Goal: Task Accomplishment & Management: Complete application form

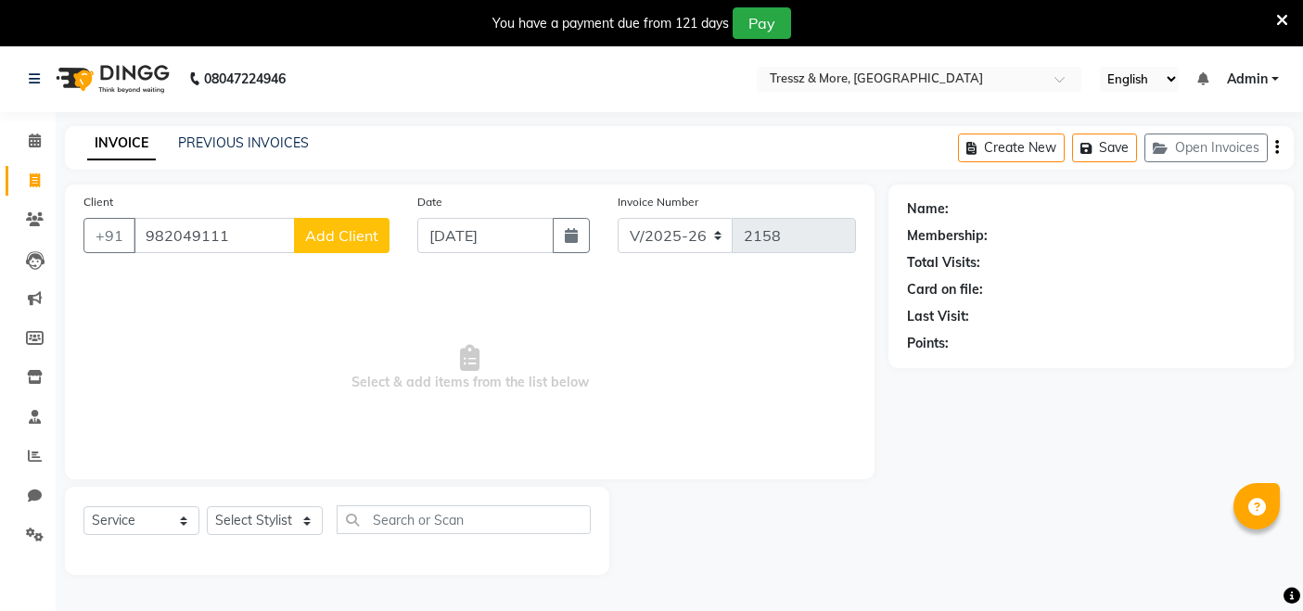
select select "3037"
select select "service"
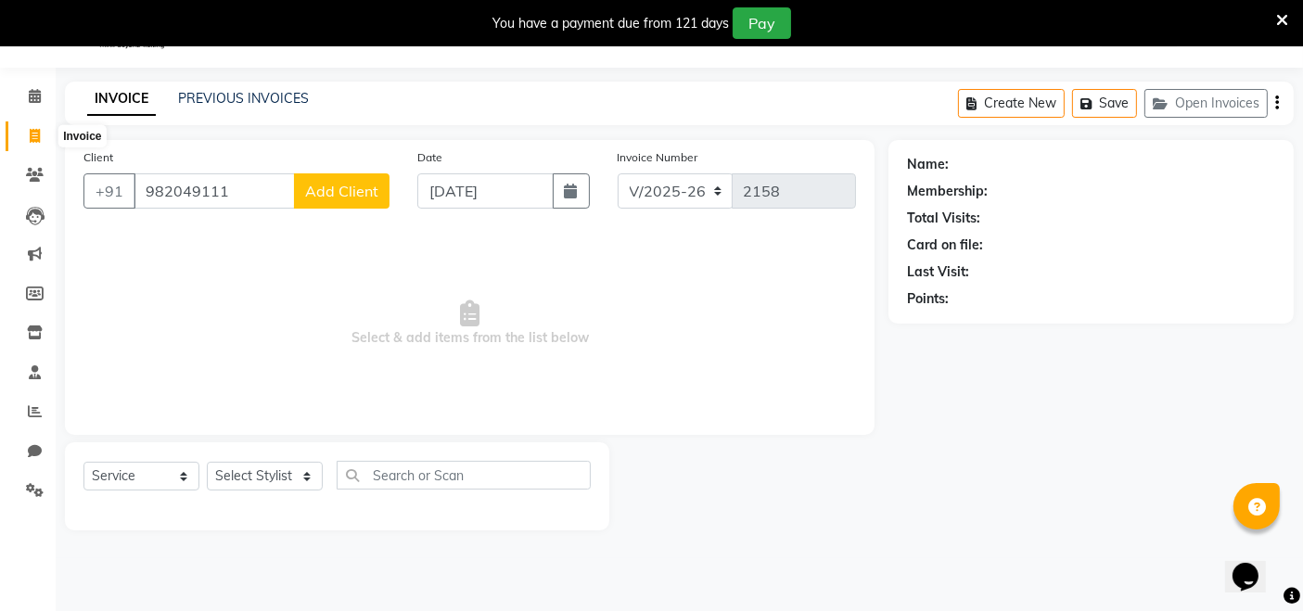
click at [35, 134] on icon at bounding box center [35, 136] width 10 height 14
select select "service"
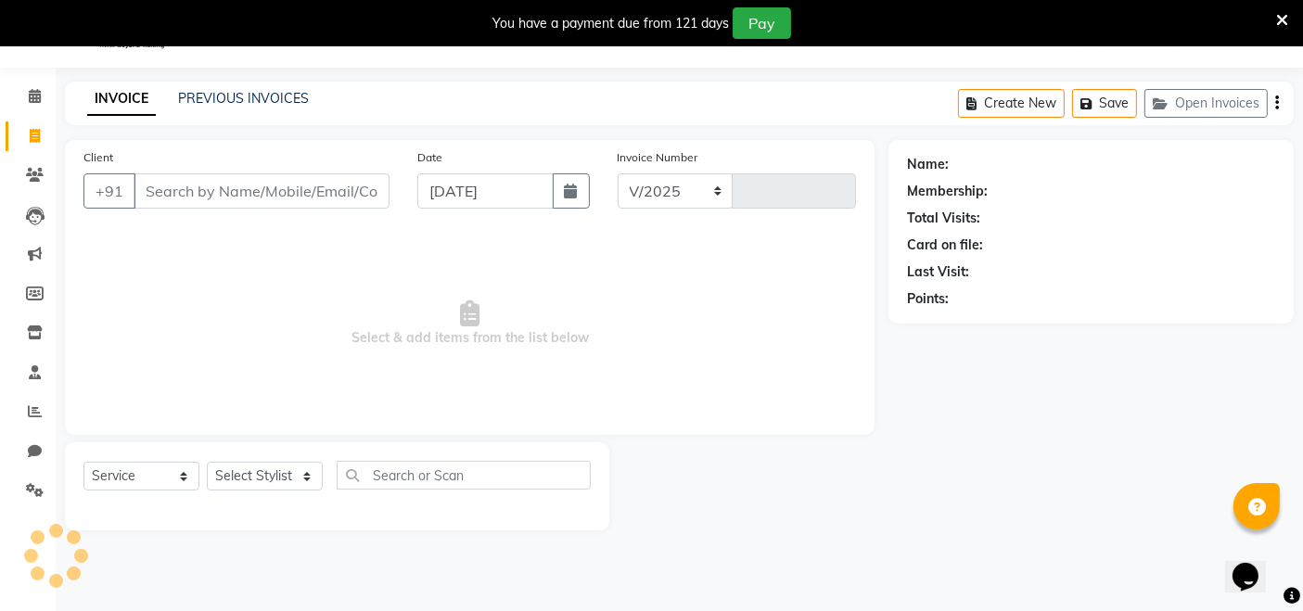
select select "3037"
type input "2158"
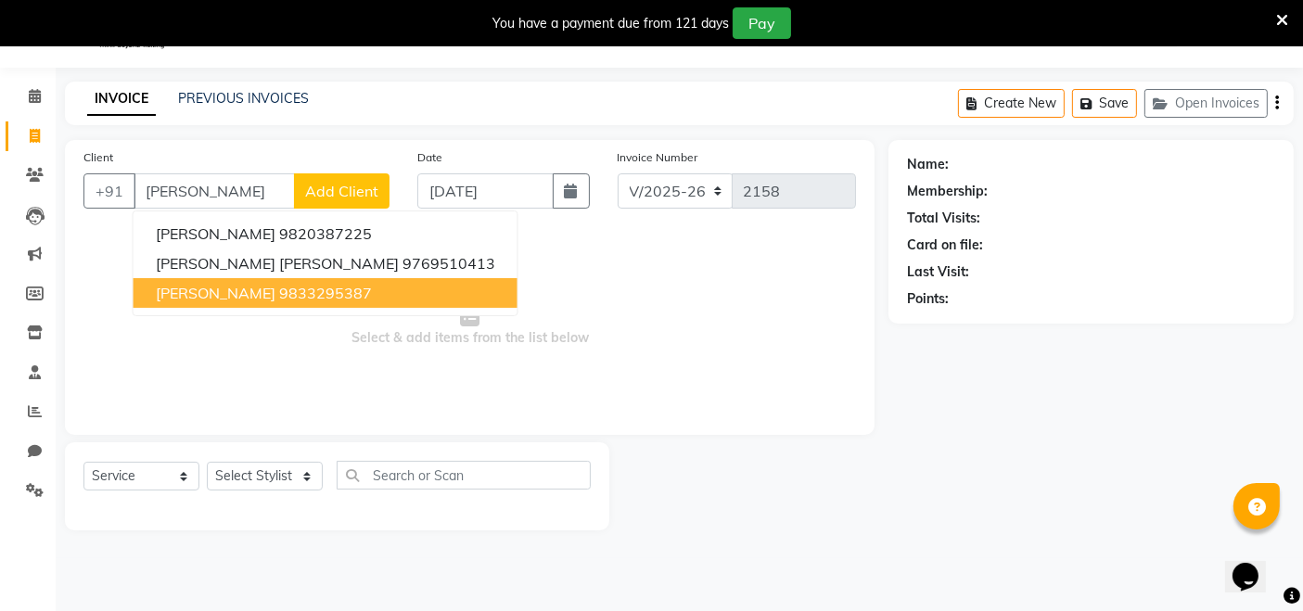
click at [276, 306] on button "Nehal Shah 9833295387" at bounding box center [326, 293] width 384 height 30
type input "9833295387"
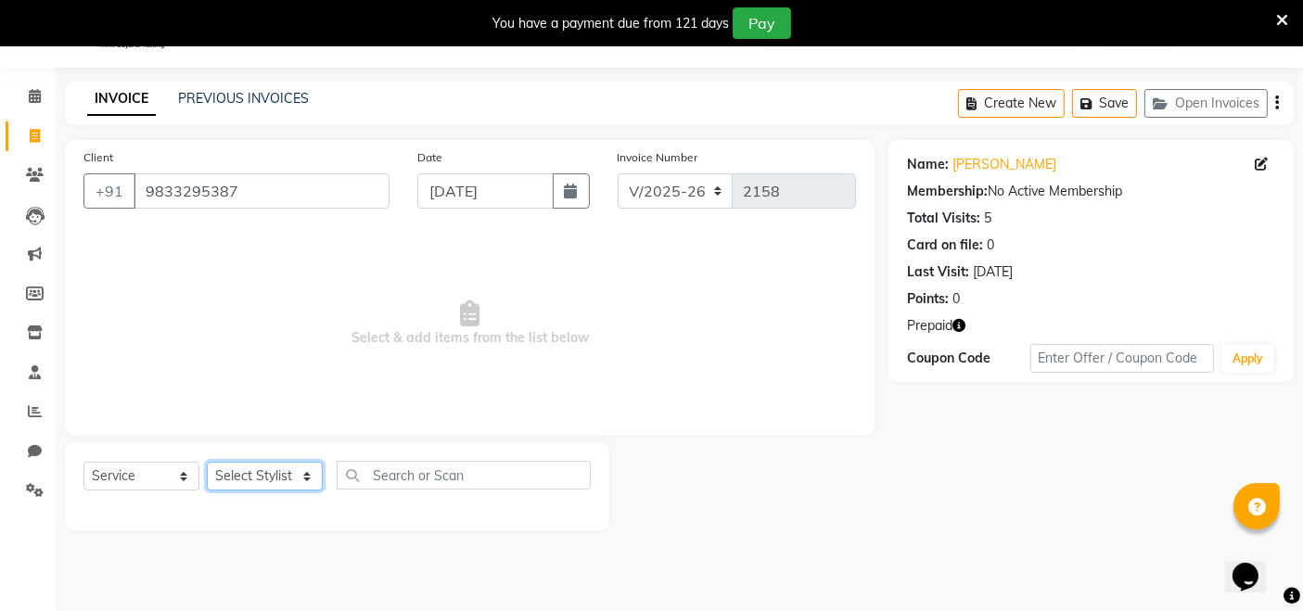
click at [228, 472] on select "Select Stylist [PERSON_NAME] Anas [PERSON_NAME] [PERSON_NAME] [PERSON_NAME] [PE…" at bounding box center [265, 476] width 116 height 29
select select "13464"
click at [207, 462] on select "Select Stylist [PERSON_NAME] Anas [PERSON_NAME] [PERSON_NAME] [PERSON_NAME] [PE…" at bounding box center [265, 476] width 116 height 29
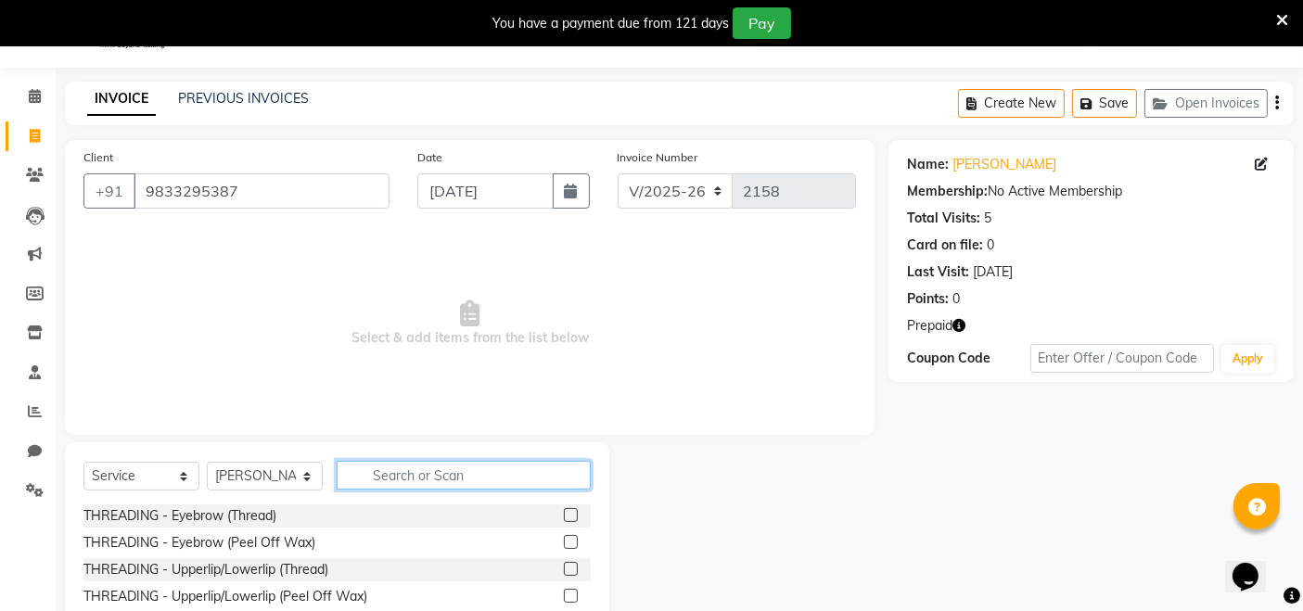
click at [418, 469] on input "text" at bounding box center [464, 475] width 254 height 29
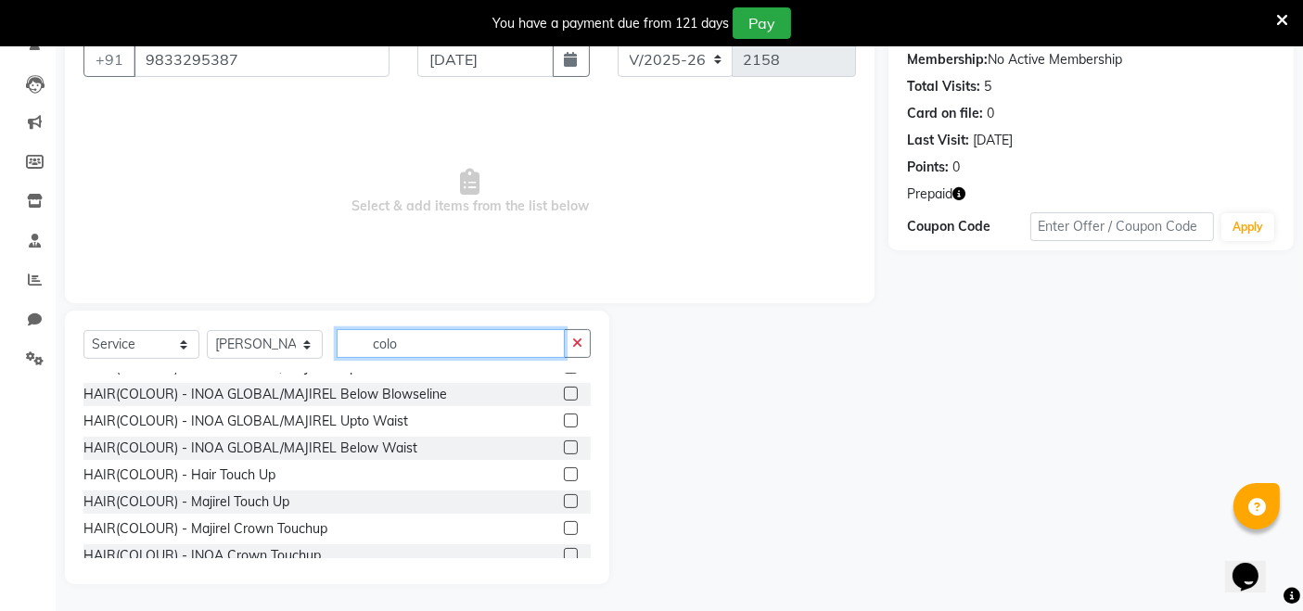
scroll to position [206, 0]
type input "colo"
click at [564, 472] on label at bounding box center [571, 474] width 14 height 14
click at [564, 472] on input "checkbox" at bounding box center [570, 474] width 12 height 12
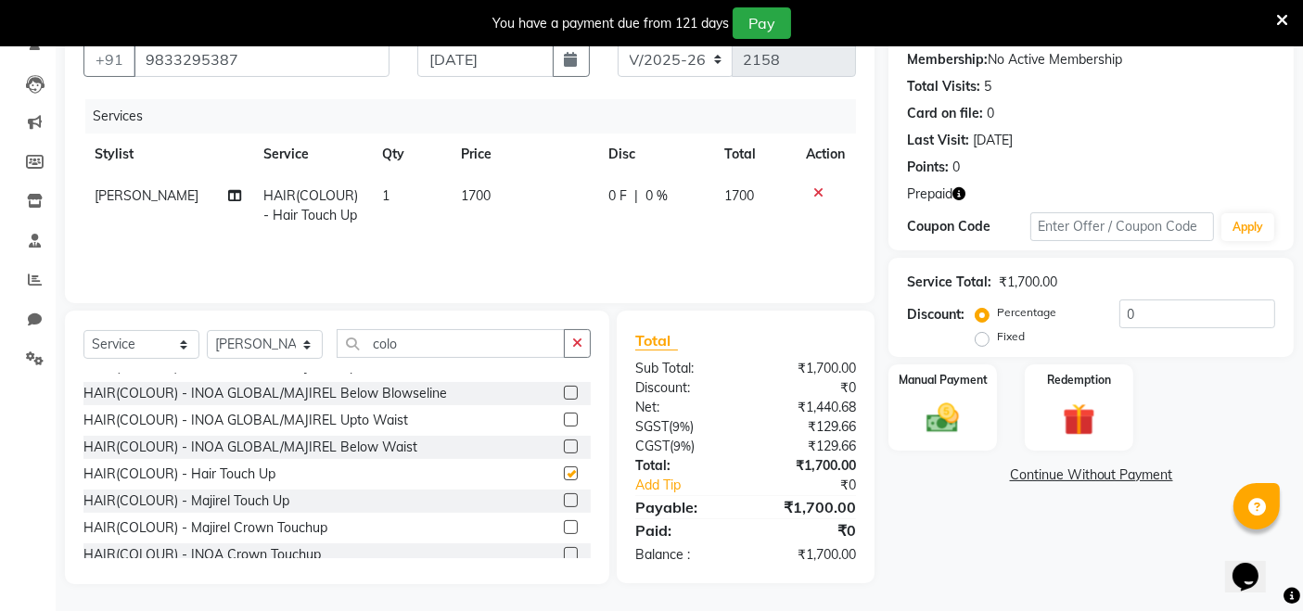
checkbox input "false"
click at [481, 201] on span "1700" at bounding box center [476, 195] width 30 height 17
select select "13464"
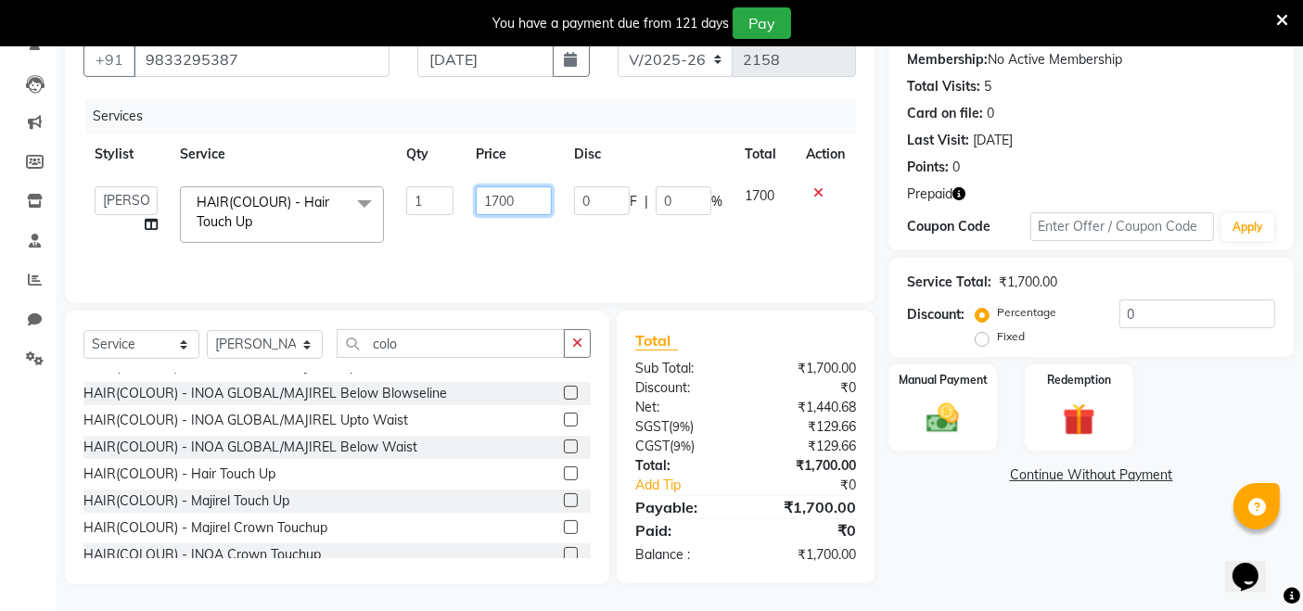
click at [509, 203] on input "1700" at bounding box center [514, 200] width 76 height 29
type input "3120"
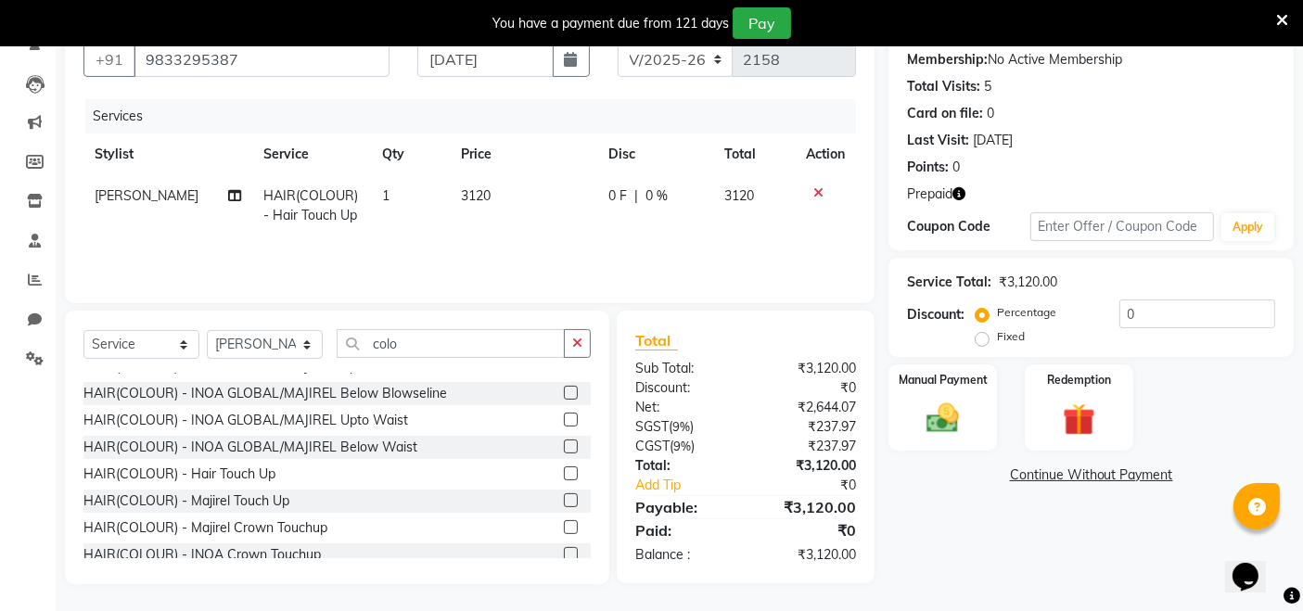
click at [515, 232] on td "3120" at bounding box center [523, 205] width 147 height 61
select select "13464"
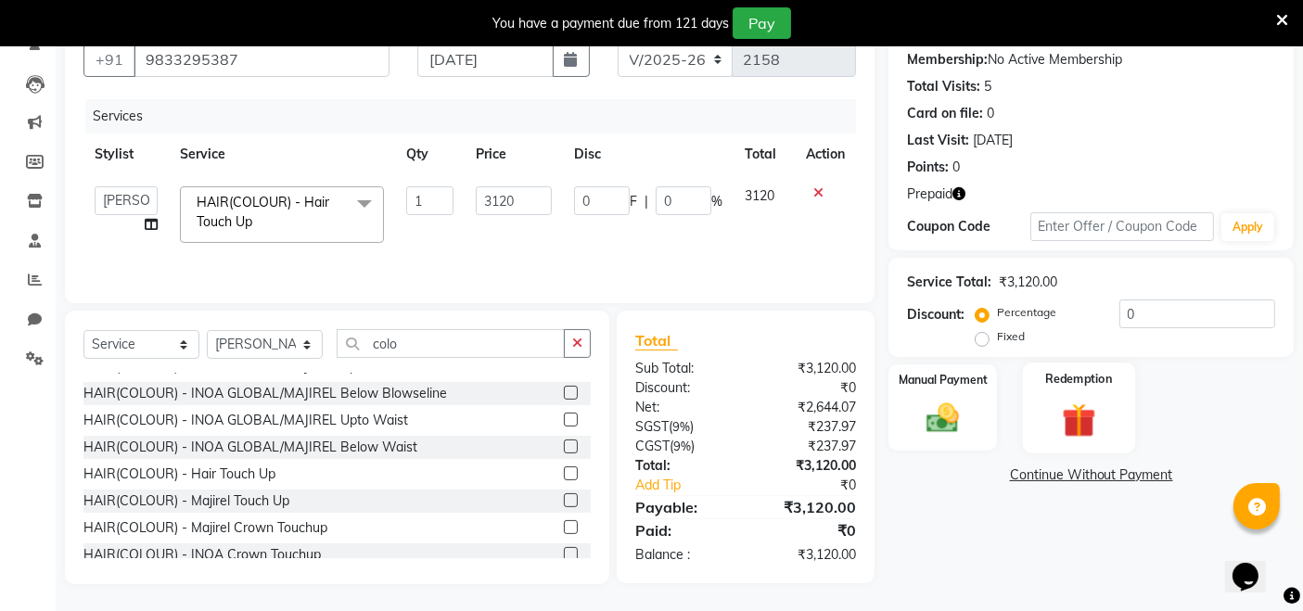
click at [1057, 396] on div "Redemption" at bounding box center [1079, 408] width 112 height 91
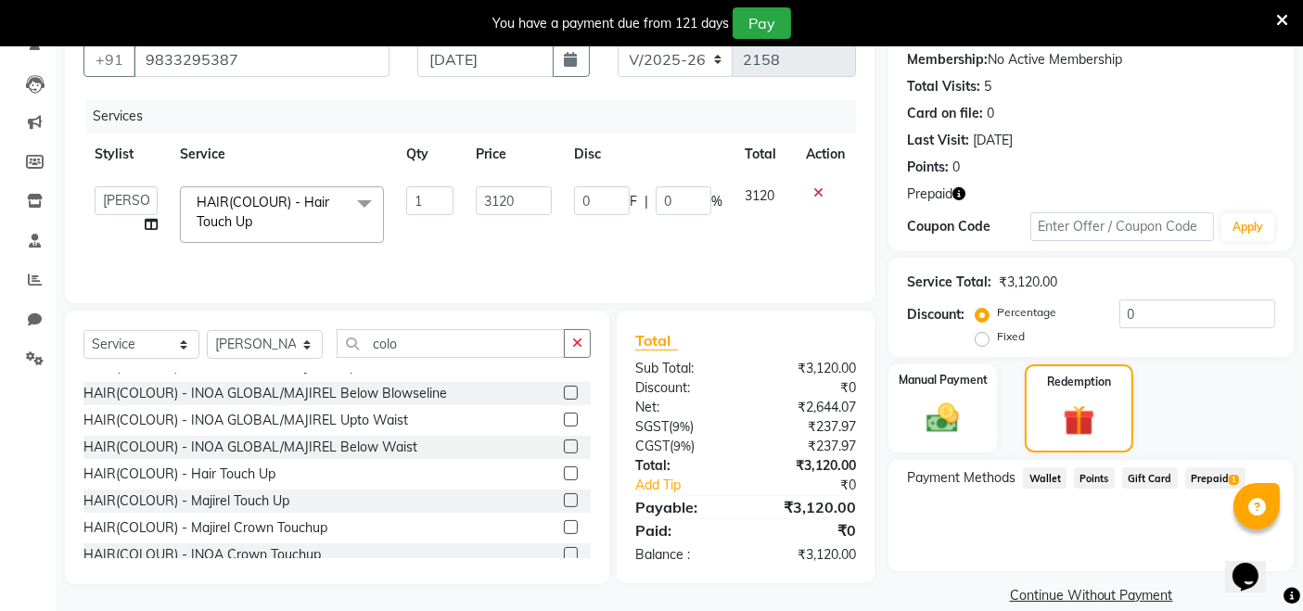
click at [1195, 480] on span "Prepaid 1" at bounding box center [1215, 477] width 60 height 21
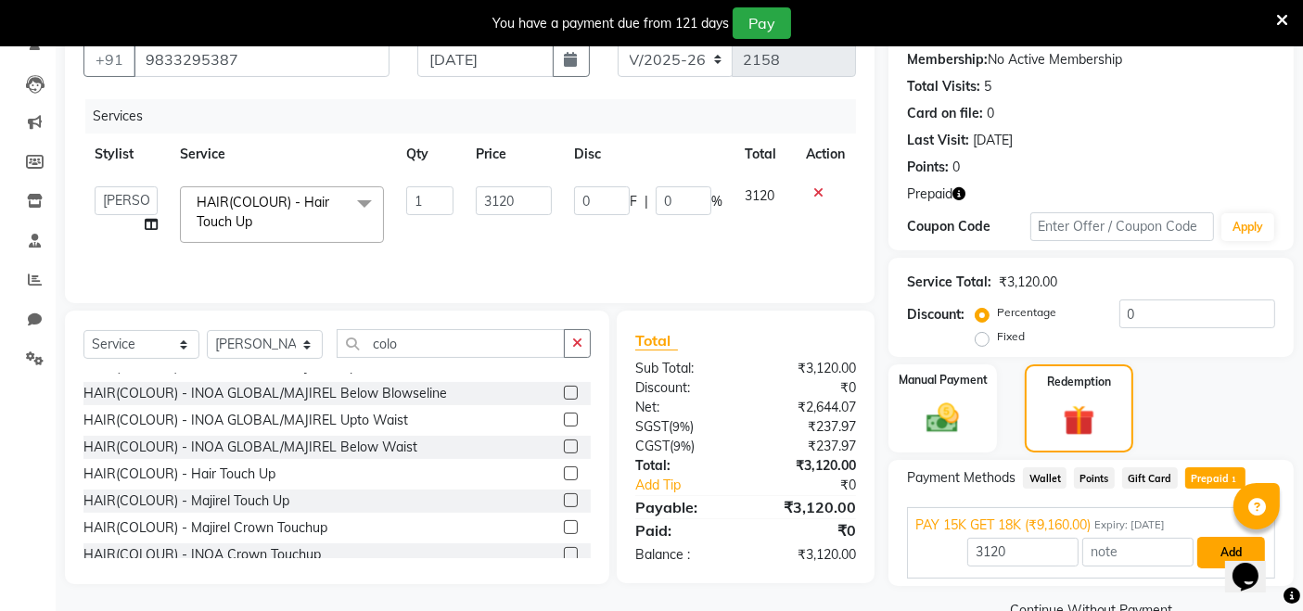
click at [1214, 551] on button "Add" at bounding box center [1231, 553] width 68 height 32
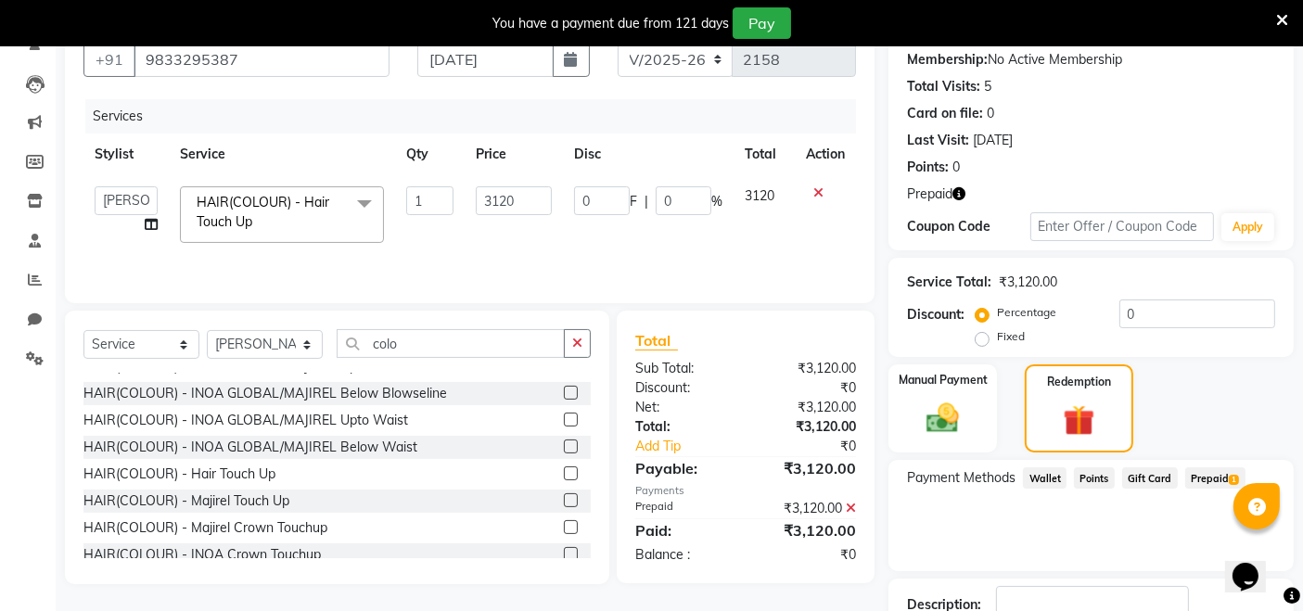
scroll to position [304, 0]
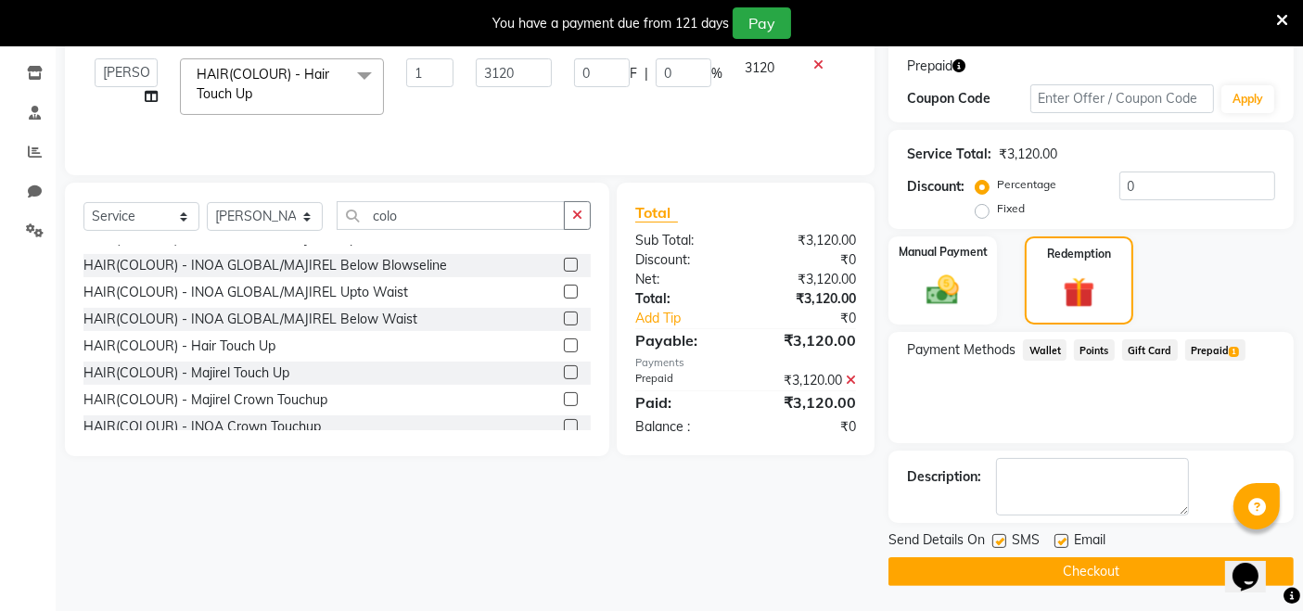
click at [1129, 568] on button "Checkout" at bounding box center [1091, 571] width 405 height 29
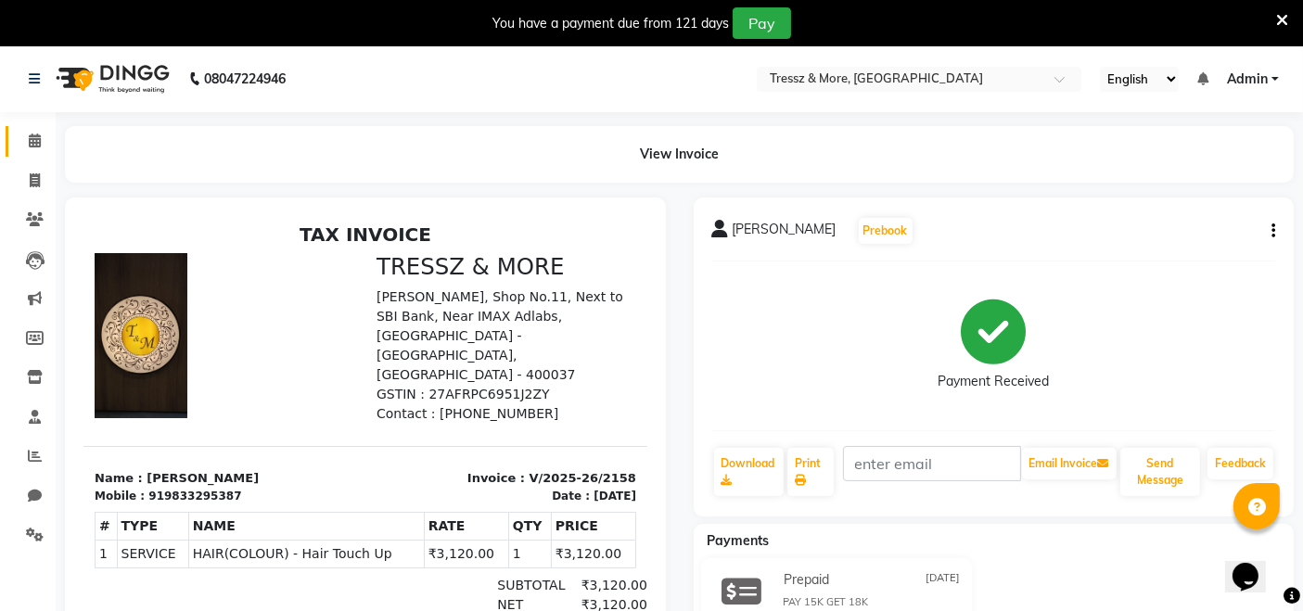
click at [39, 126] on link "Calendar" at bounding box center [28, 141] width 45 height 31
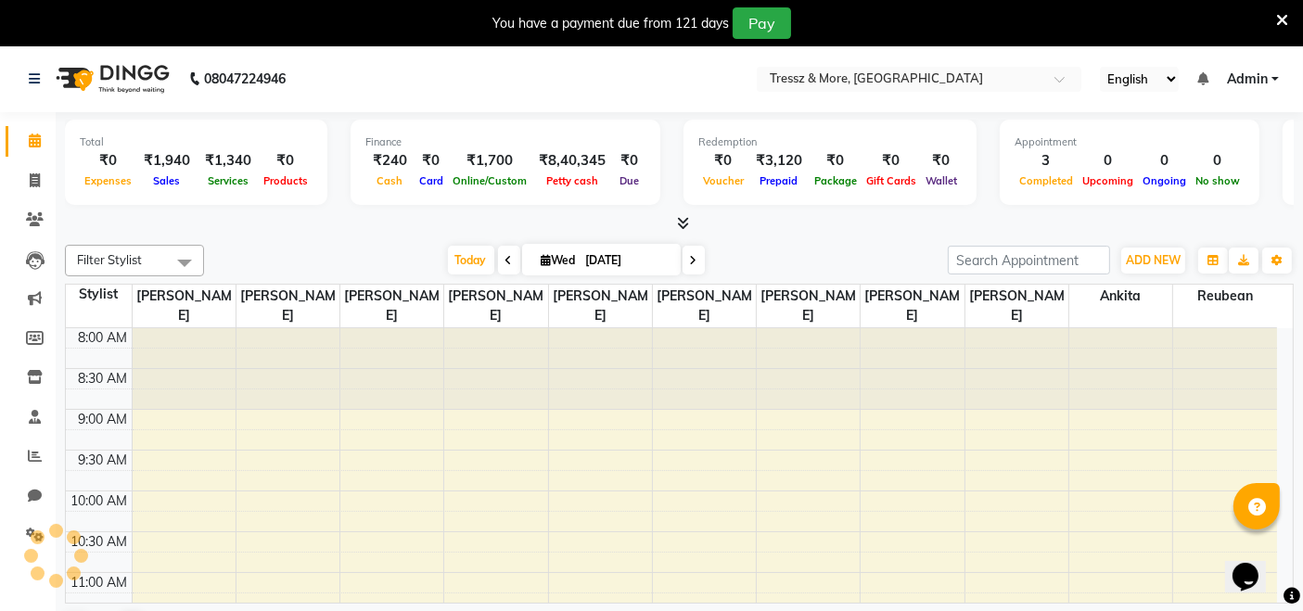
scroll to position [565, 0]
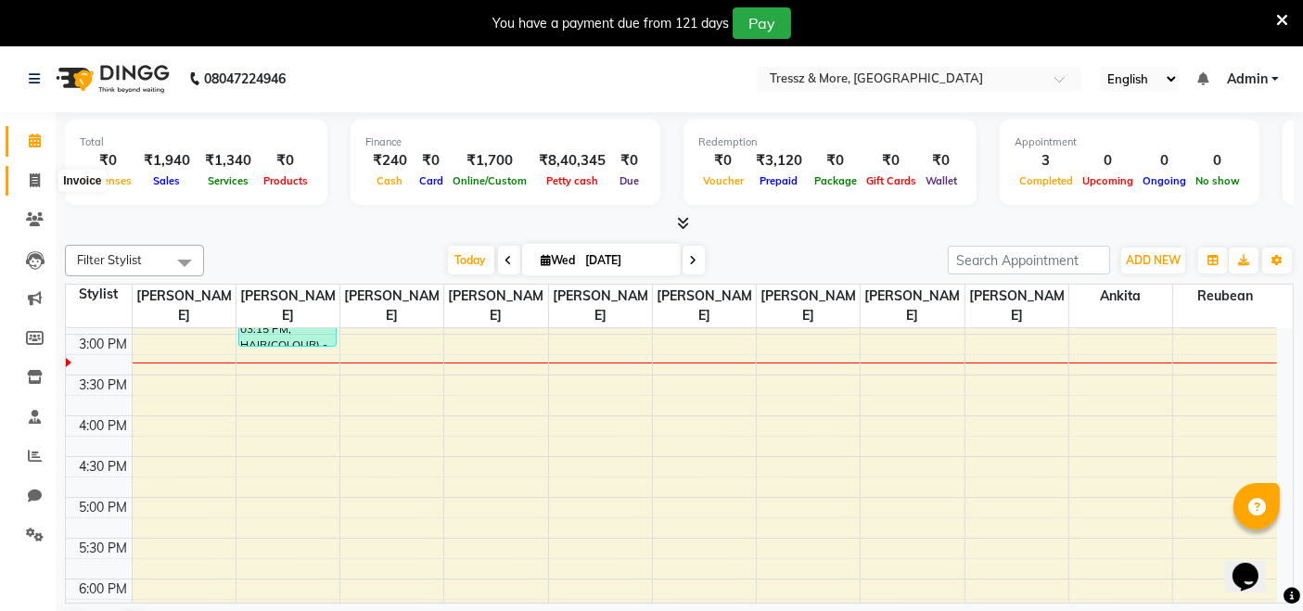
click at [36, 176] on icon at bounding box center [35, 180] width 10 height 14
select select "service"
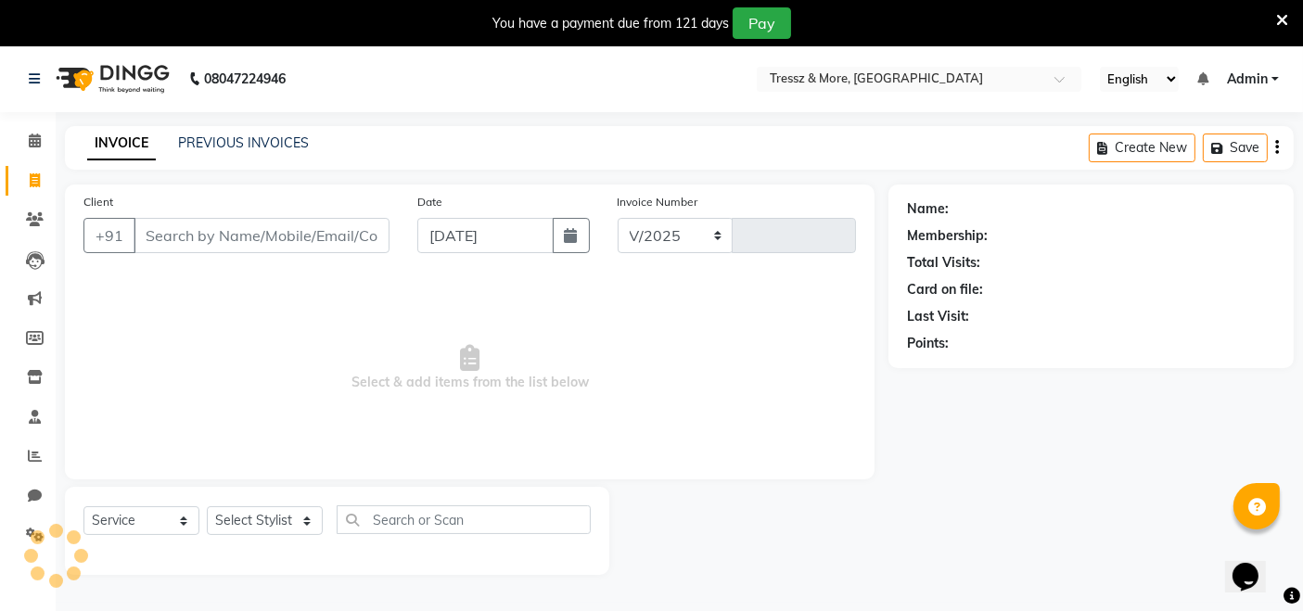
select select "3037"
type input "2159"
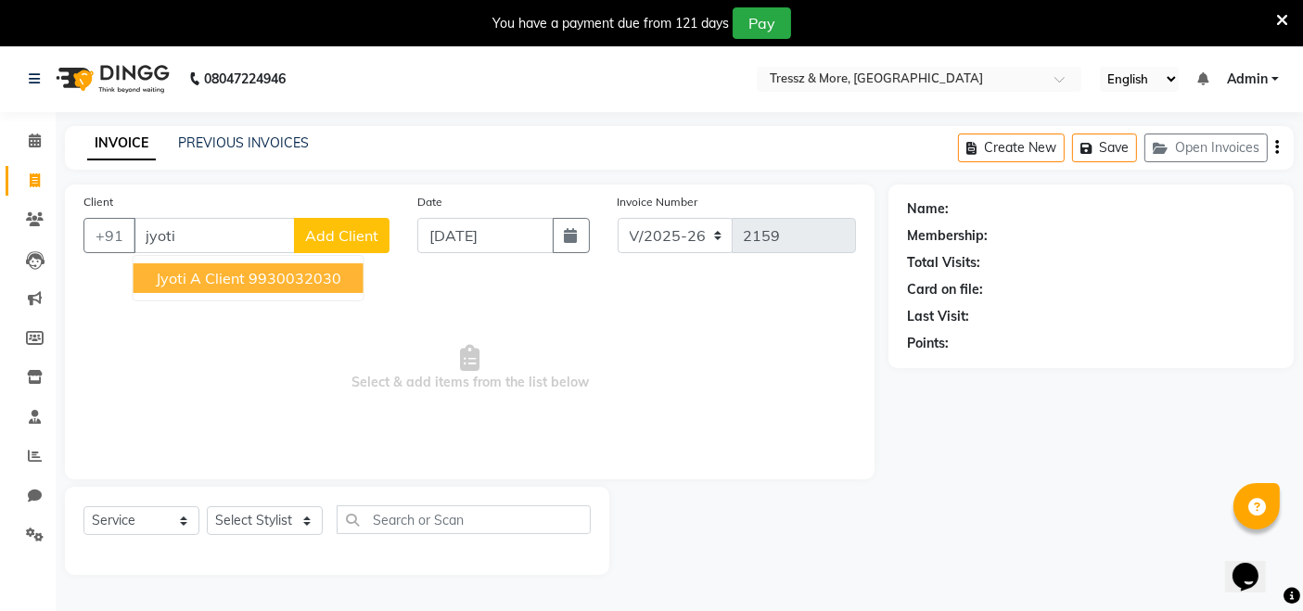
click at [275, 276] on ngb-highlight "9930032030" at bounding box center [295, 278] width 93 height 19
type input "9930032030"
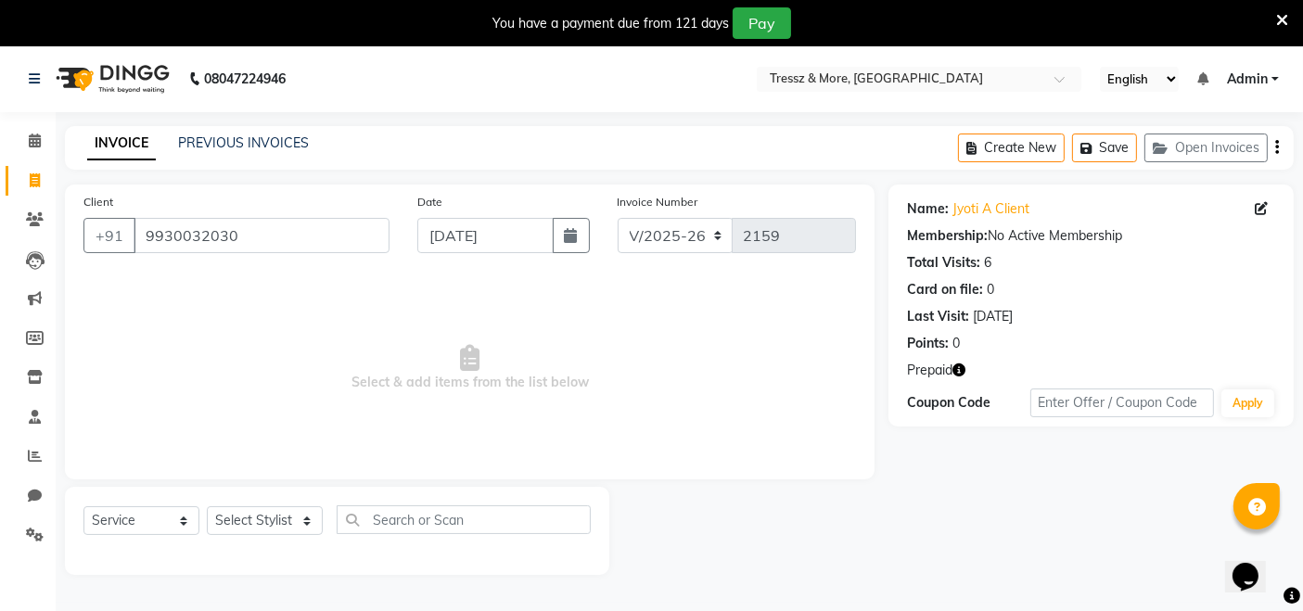
click at [964, 366] on icon "button" at bounding box center [959, 370] width 13 height 13
click at [275, 520] on select "Select Stylist [PERSON_NAME] Anas [PERSON_NAME] [PERSON_NAME] [PERSON_NAME] [PE…" at bounding box center [265, 520] width 116 height 29
click at [262, 146] on link "PREVIOUS INVOICES" at bounding box center [243, 142] width 131 height 17
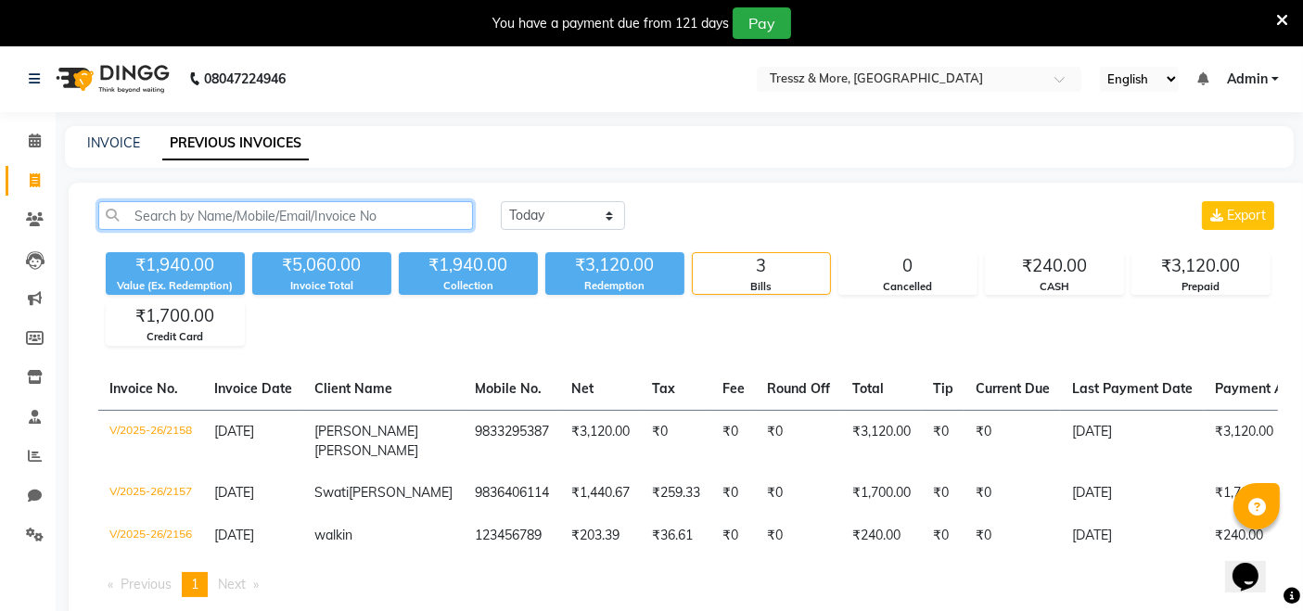
click at [341, 203] on input "text" at bounding box center [285, 215] width 375 height 29
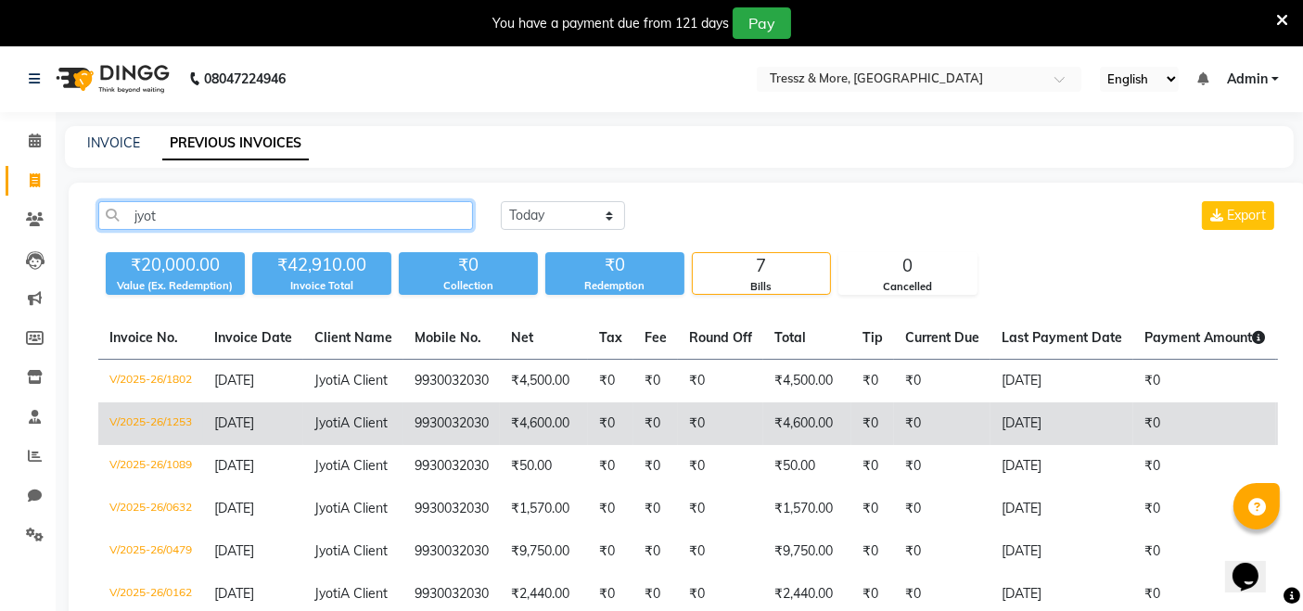
type input "jyot"
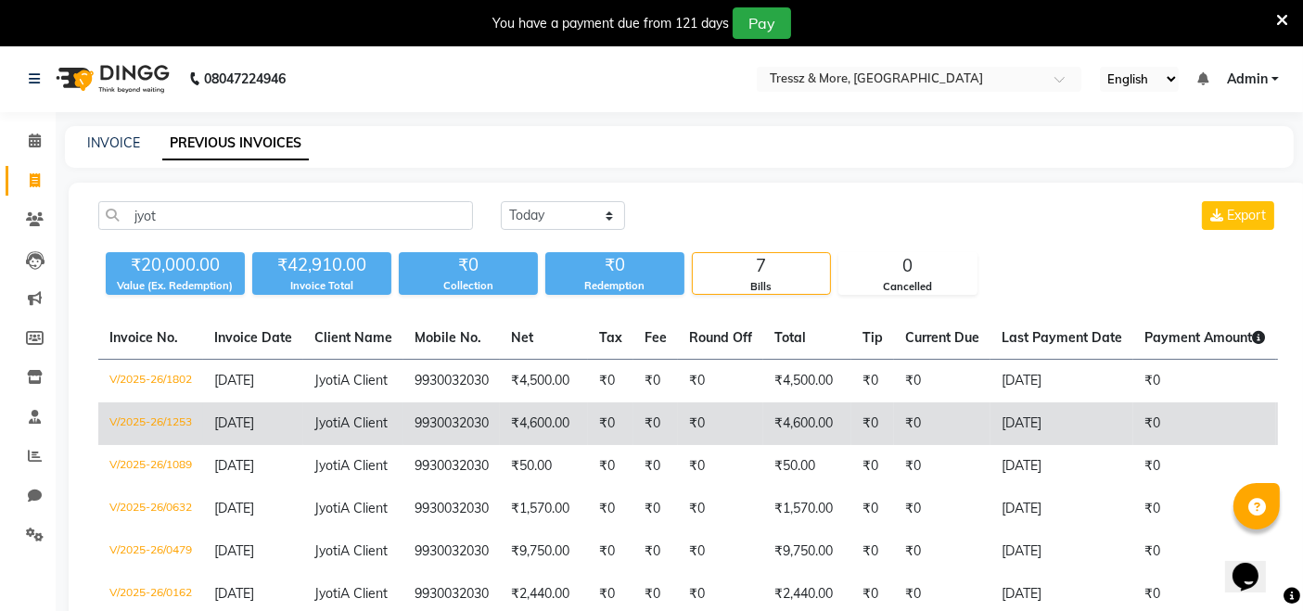
click at [631, 439] on td "₹0" at bounding box center [610, 424] width 45 height 43
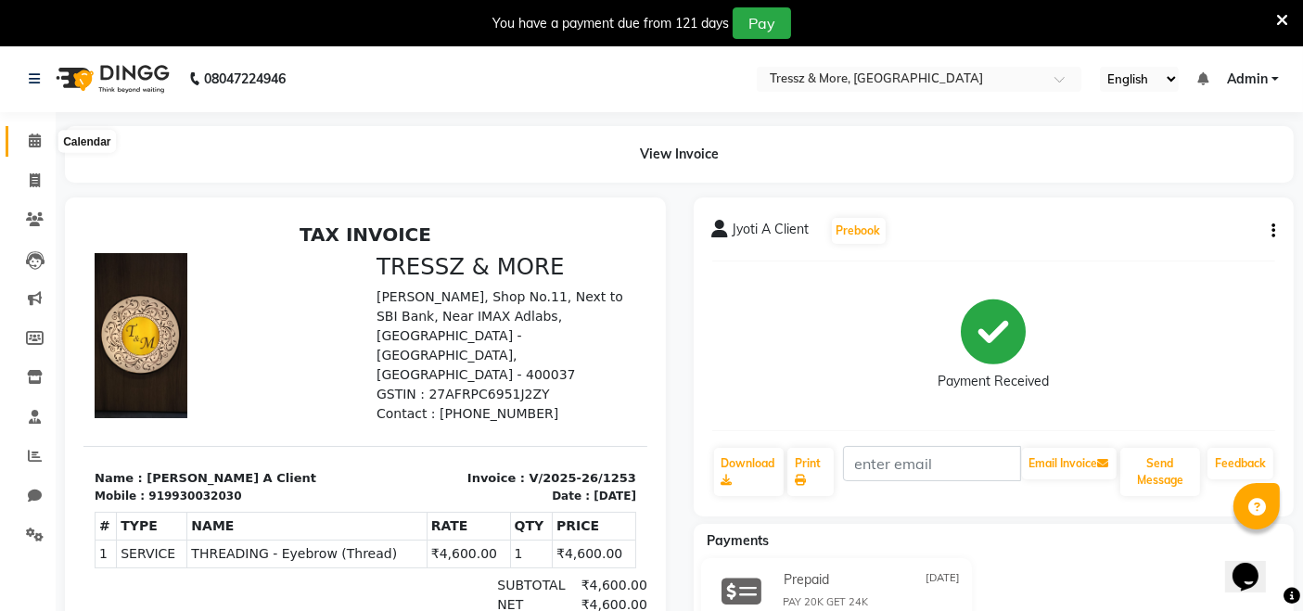
click at [32, 136] on icon at bounding box center [35, 141] width 12 height 14
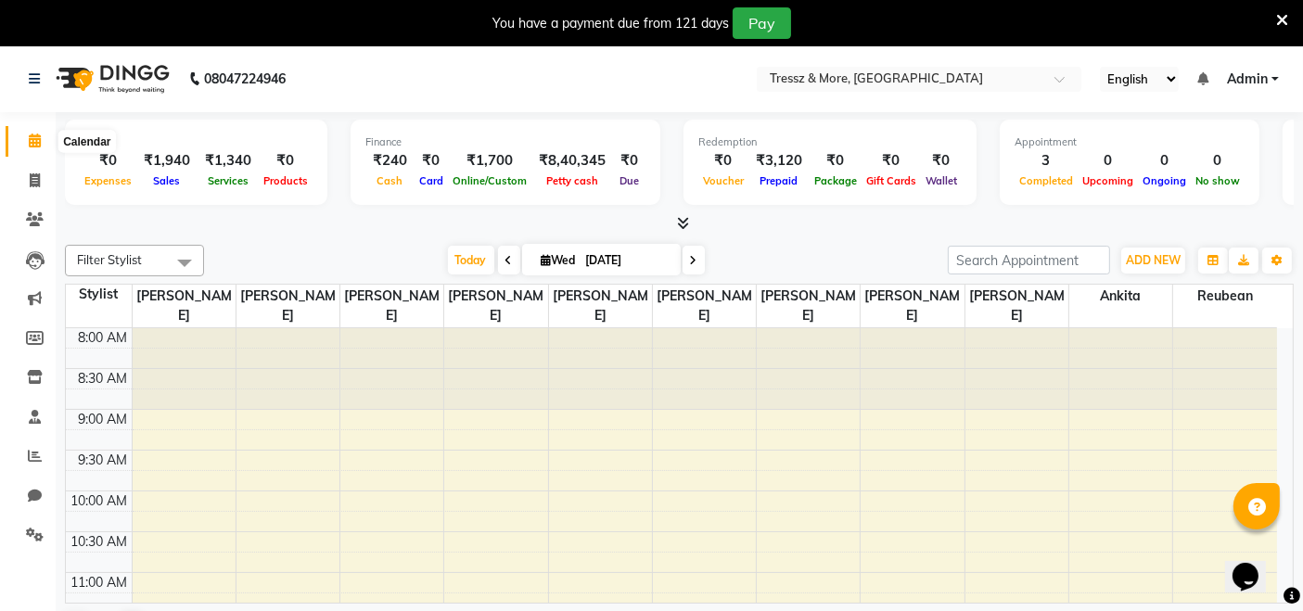
click at [24, 137] on span at bounding box center [35, 141] width 32 height 21
click at [39, 183] on icon at bounding box center [35, 180] width 10 height 14
select select "service"
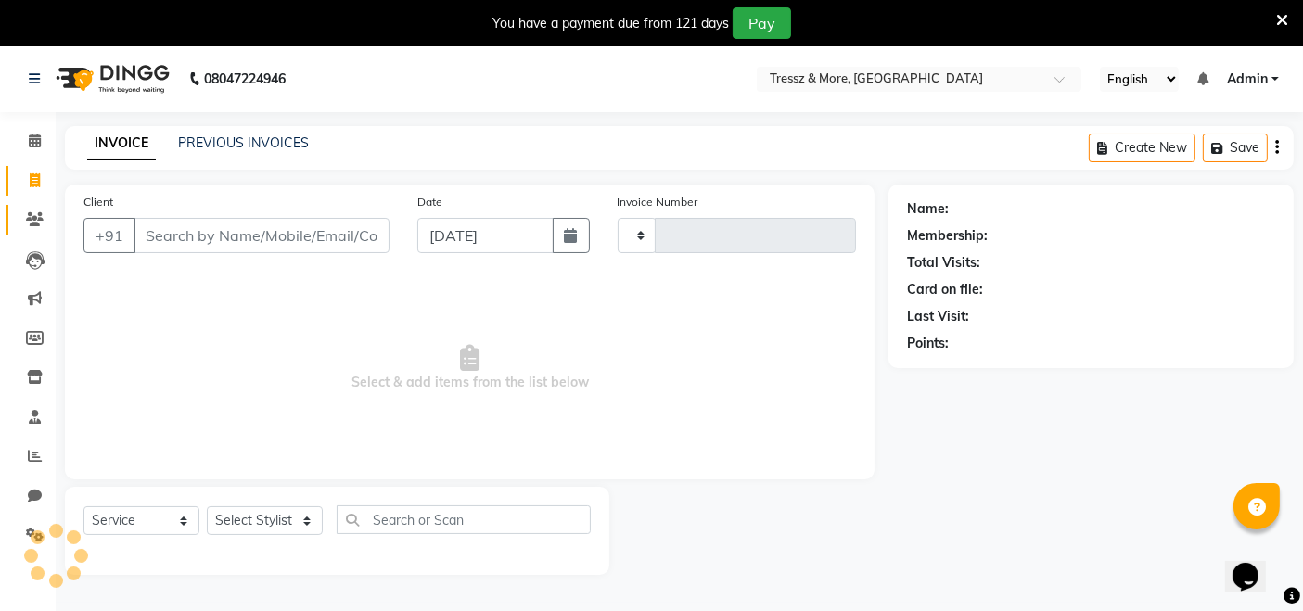
type input "2159"
select select "3037"
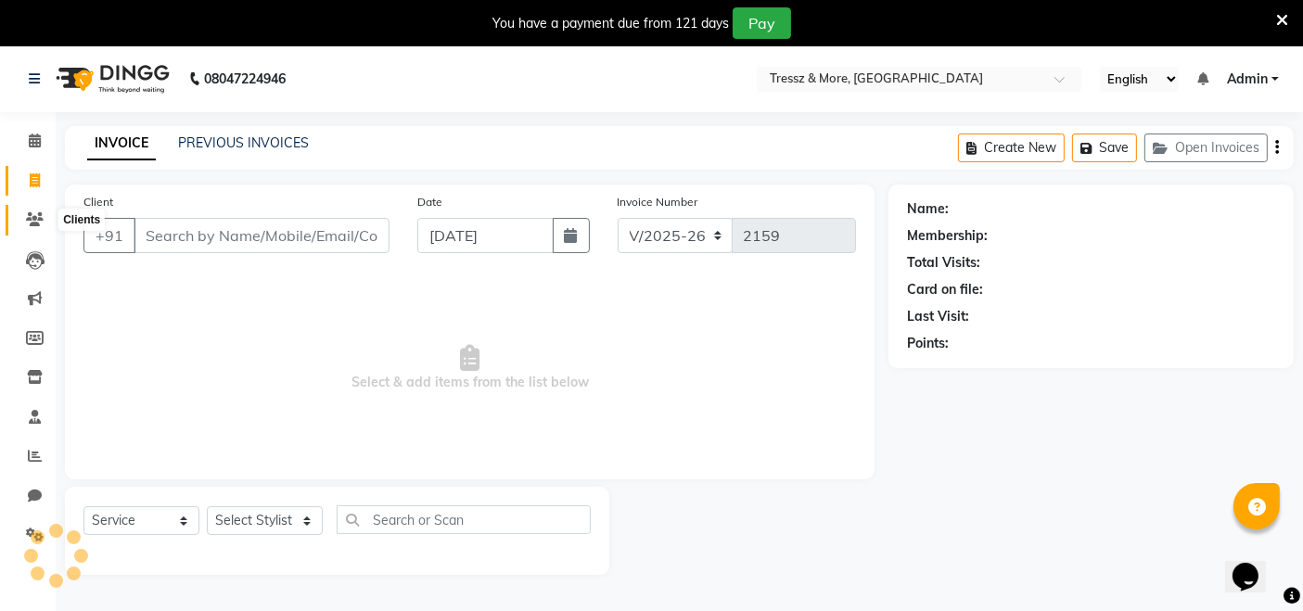
click at [39, 215] on icon at bounding box center [35, 219] width 18 height 14
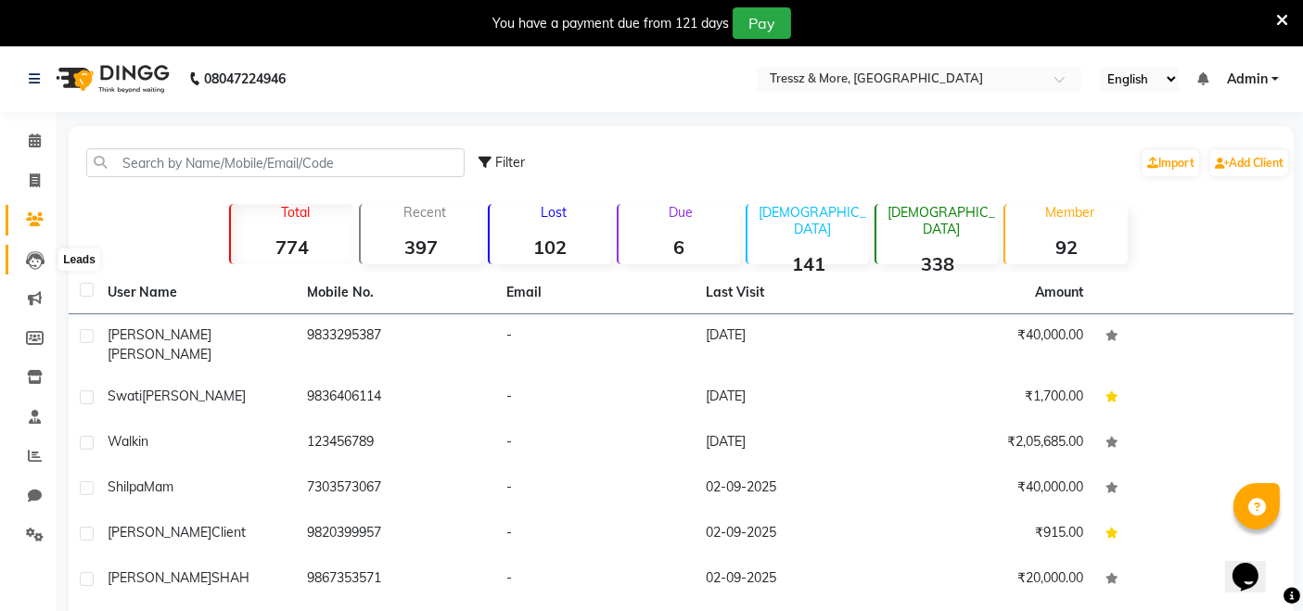
click at [32, 268] on icon at bounding box center [35, 260] width 19 height 19
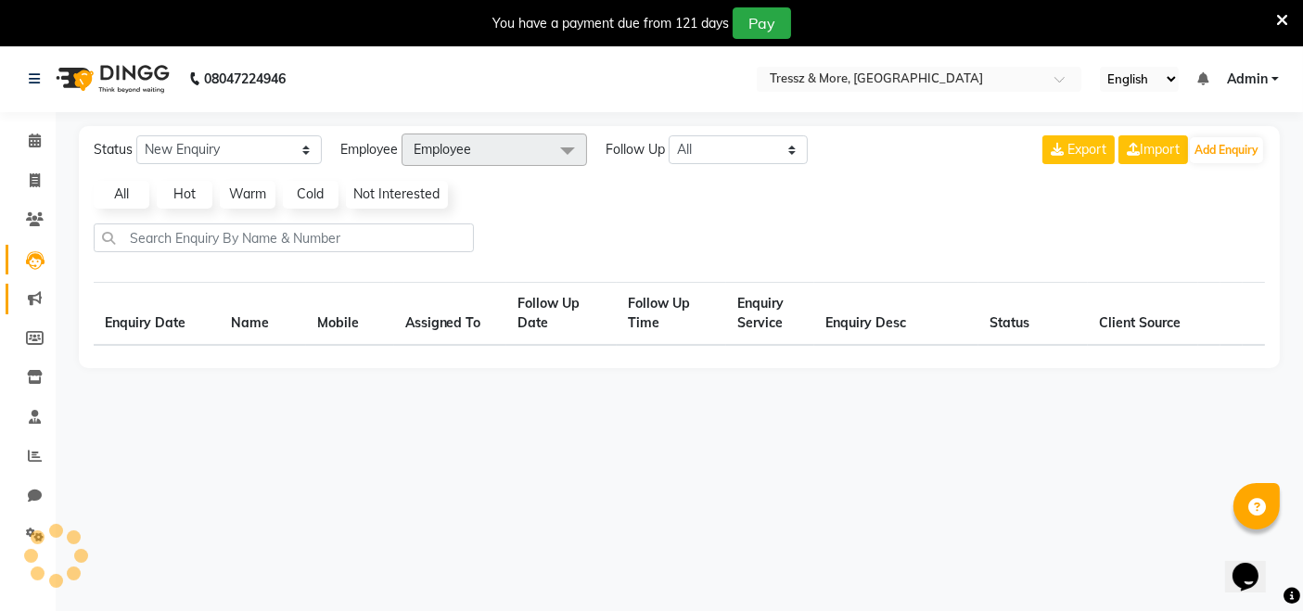
select select "10"
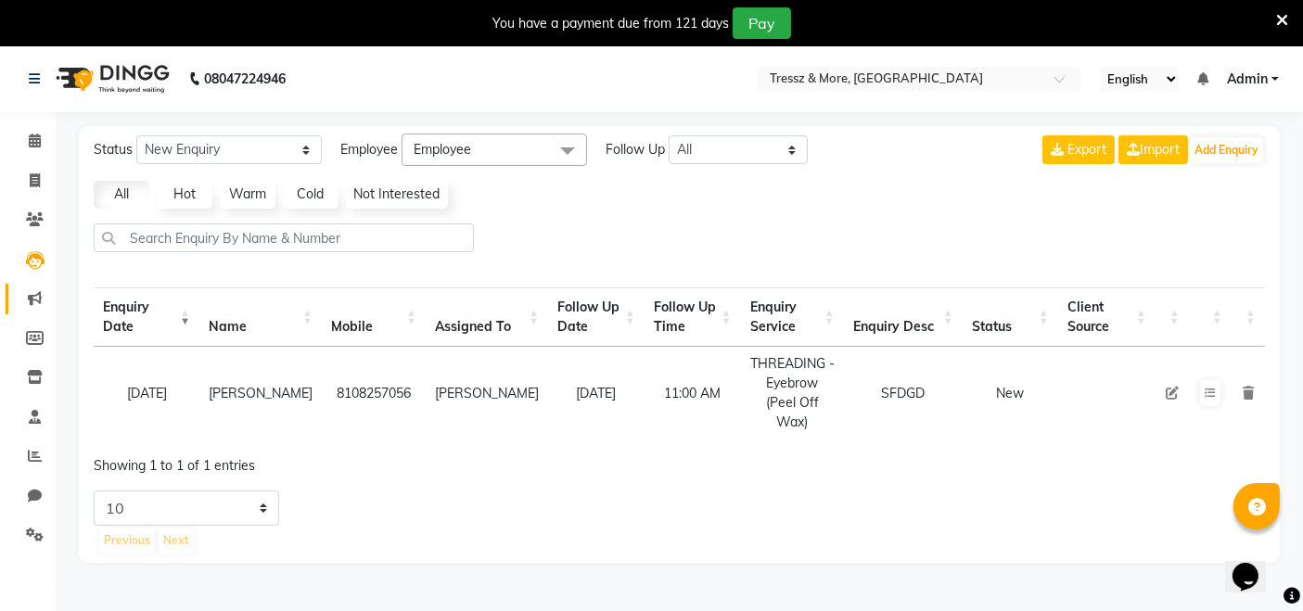
click at [40, 286] on link "Marketing" at bounding box center [28, 299] width 45 height 31
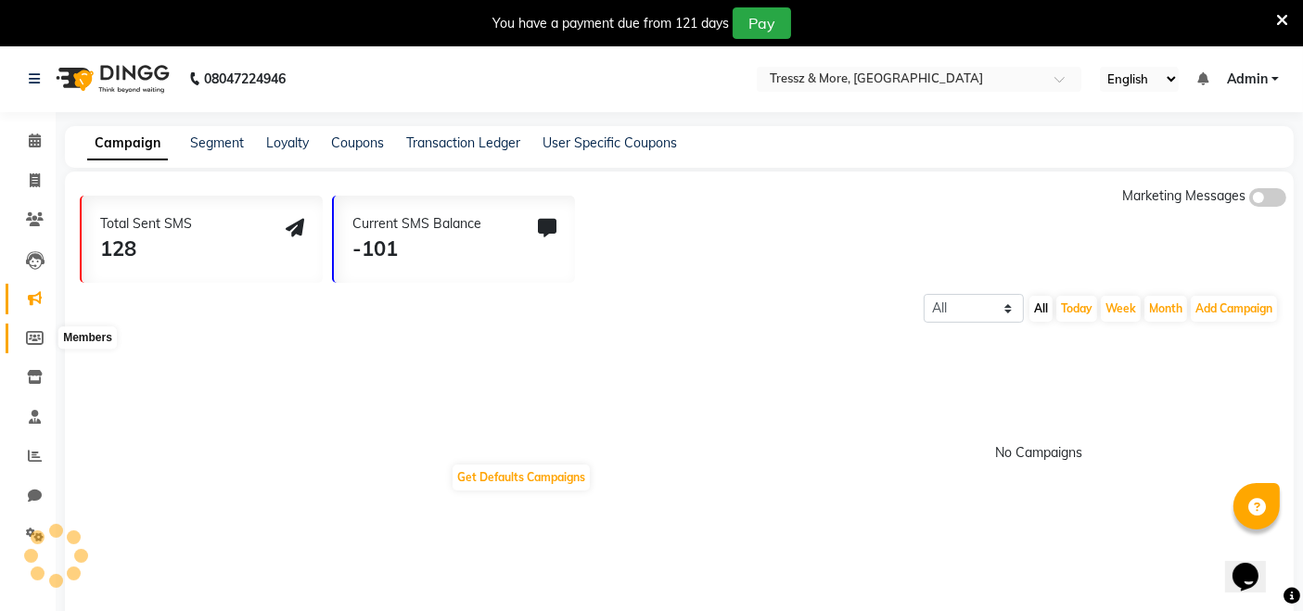
click at [44, 332] on span at bounding box center [35, 338] width 32 height 21
select select
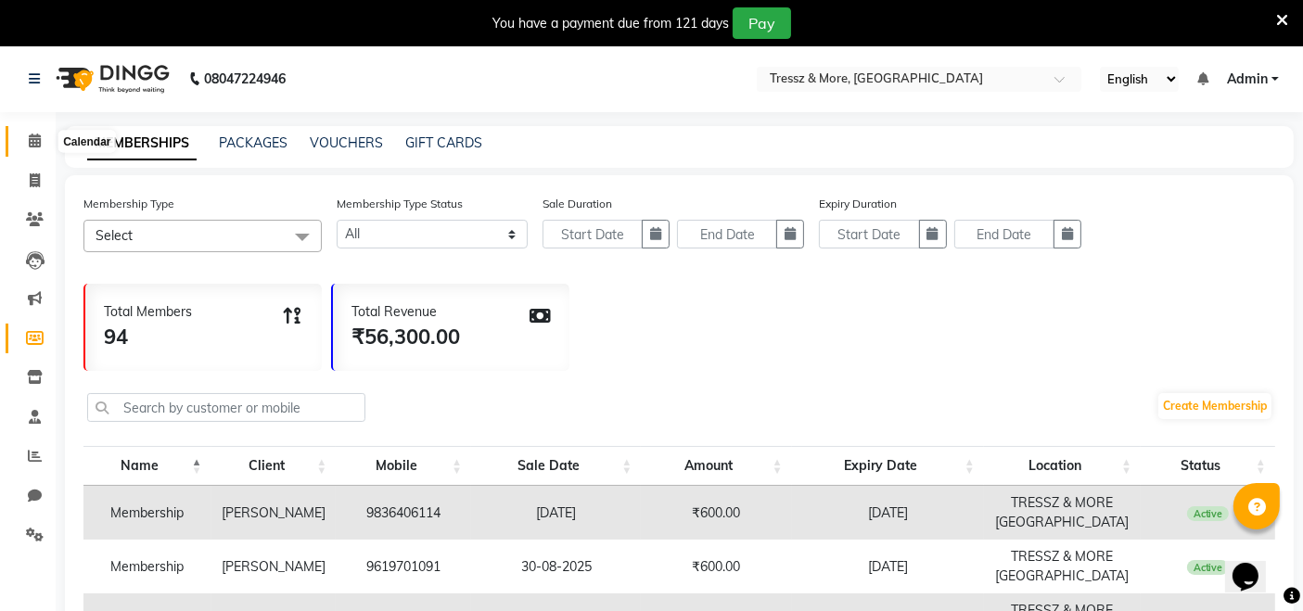
click at [27, 142] on span at bounding box center [35, 141] width 32 height 21
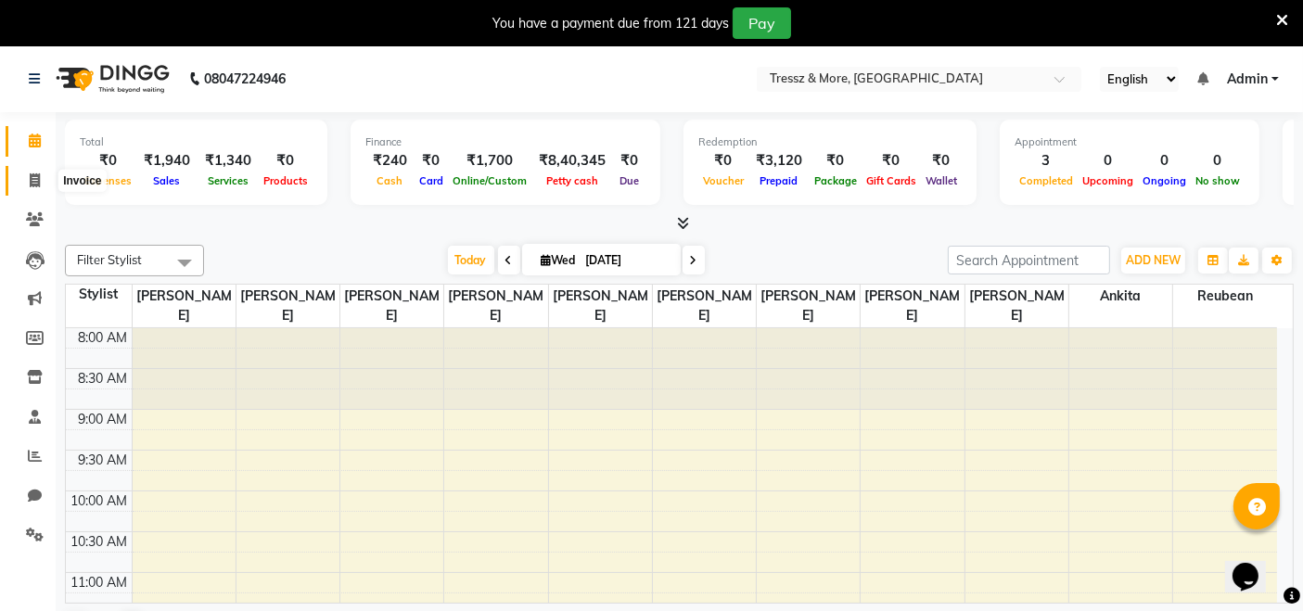
click at [37, 178] on icon at bounding box center [35, 180] width 10 height 14
select select "service"
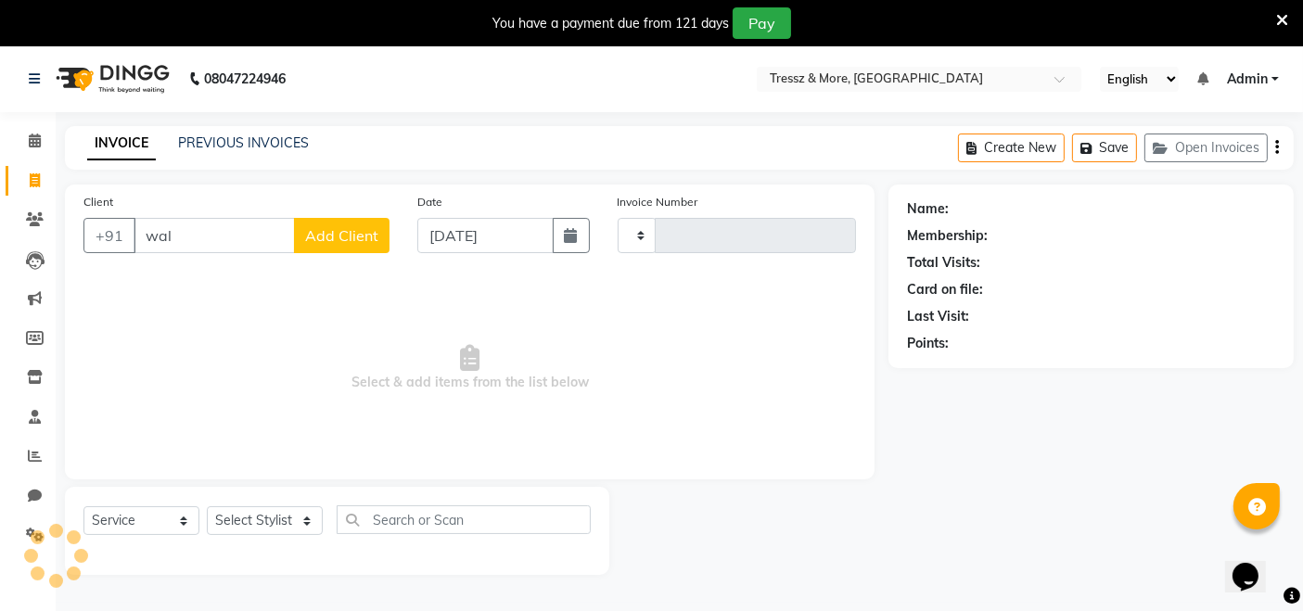
type input "walk"
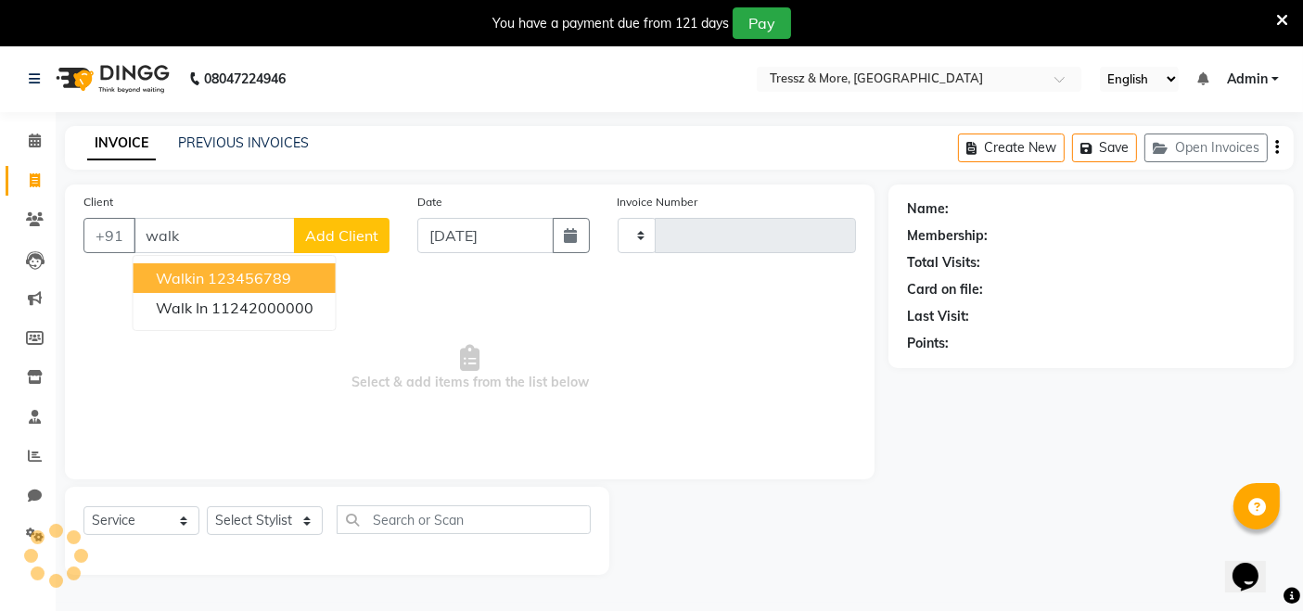
type input "2159"
select select "3037"
click at [301, 288] on button "walkin 123456789" at bounding box center [235, 278] width 202 height 30
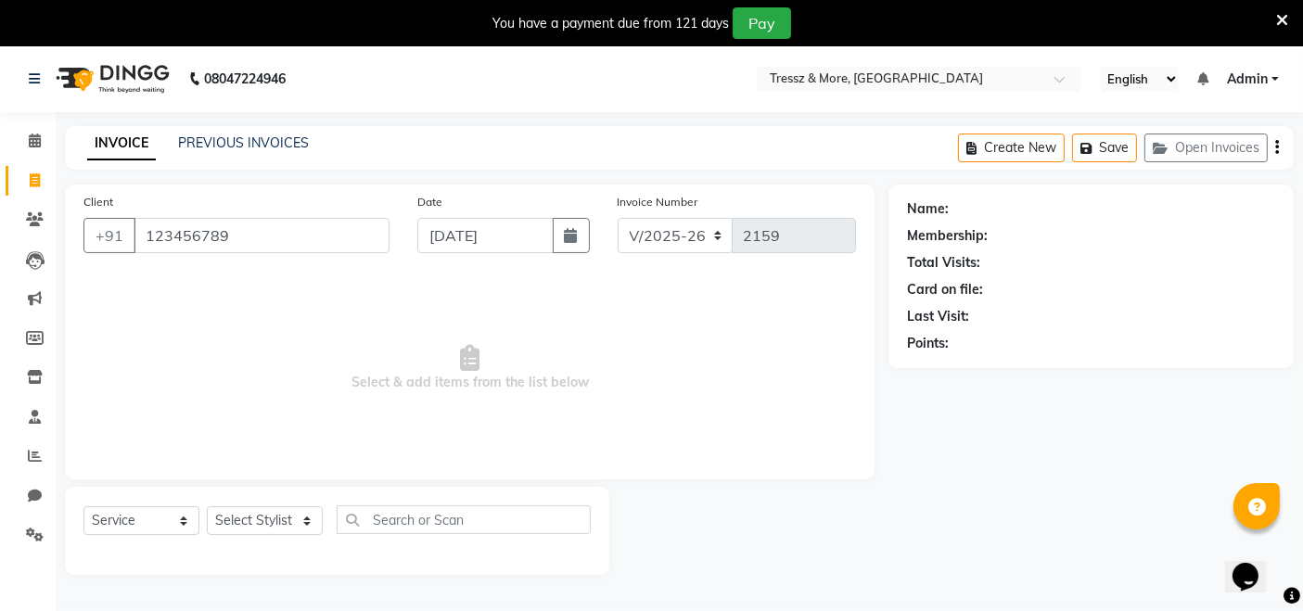
type input "123456789"
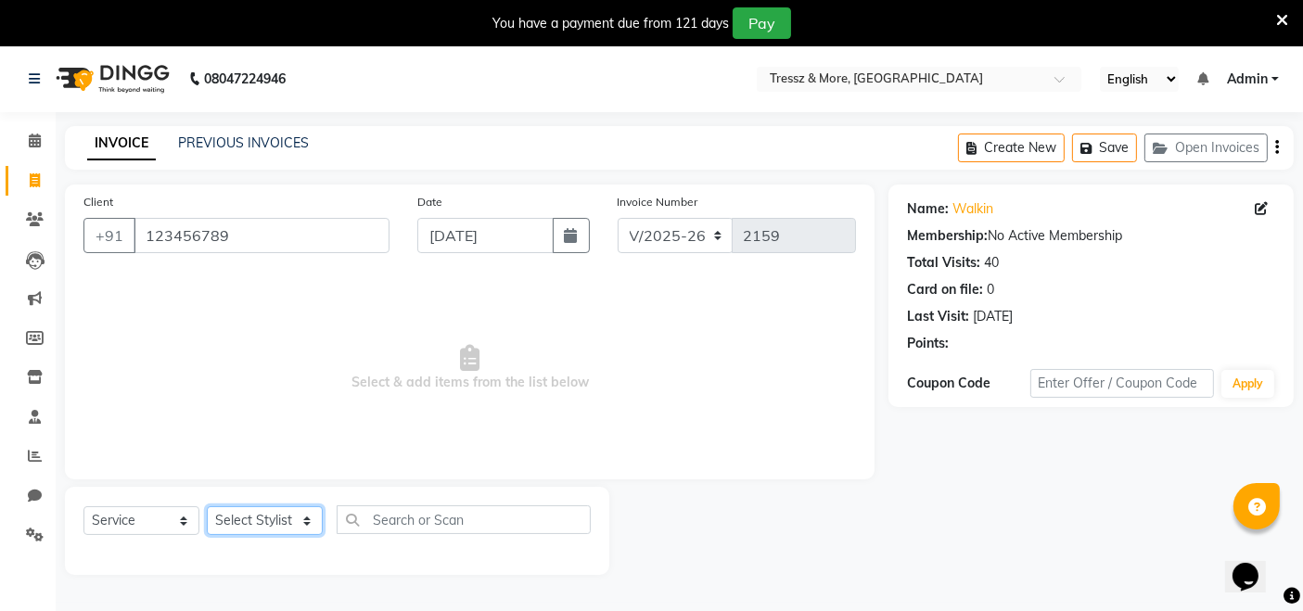
click at [294, 527] on select "Select Stylist [PERSON_NAME] Anas [PERSON_NAME] [PERSON_NAME] [PERSON_NAME] [PE…" at bounding box center [265, 520] width 116 height 29
drag, startPoint x: 289, startPoint y: 520, endPoint x: 317, endPoint y: 520, distance: 27.8
click at [289, 520] on select "Select Stylist [PERSON_NAME] Anas [PERSON_NAME] [PERSON_NAME] [PERSON_NAME] [PE…" at bounding box center [265, 520] width 116 height 29
click at [309, 520] on select "Select Stylist [PERSON_NAME] Anas [PERSON_NAME] [PERSON_NAME] [PERSON_NAME] [PE…" at bounding box center [265, 520] width 116 height 29
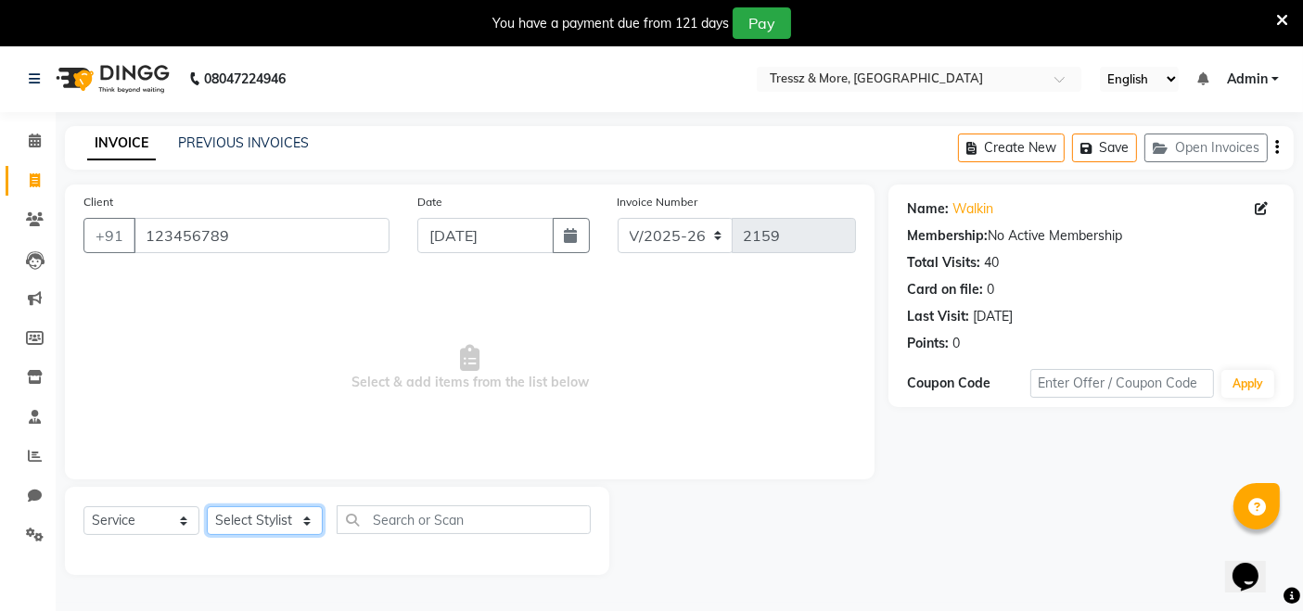
click at [309, 520] on select "Select Stylist [PERSON_NAME] Anas [PERSON_NAME] [PERSON_NAME] [PERSON_NAME] [PE…" at bounding box center [265, 520] width 116 height 29
select select "72131"
click at [207, 506] on select "Select Stylist [PERSON_NAME] Anas [PERSON_NAME] [PERSON_NAME] [PERSON_NAME] [PE…" at bounding box center [265, 520] width 116 height 29
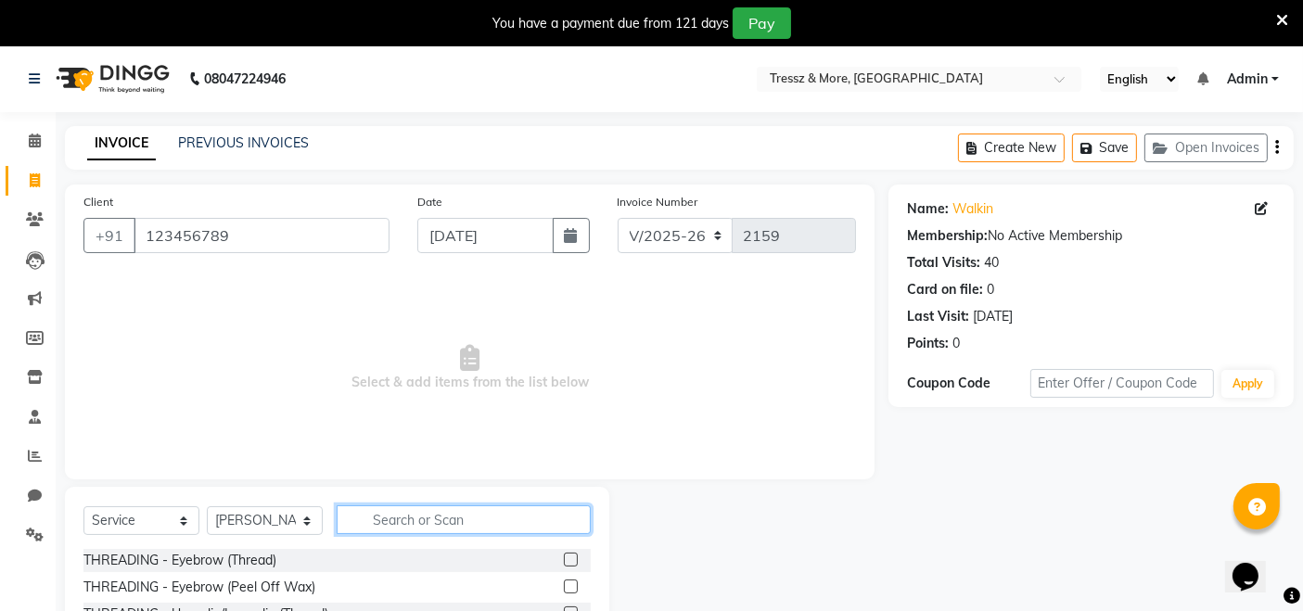
click at [442, 517] on input "text" at bounding box center [464, 519] width 254 height 29
type input "bear"
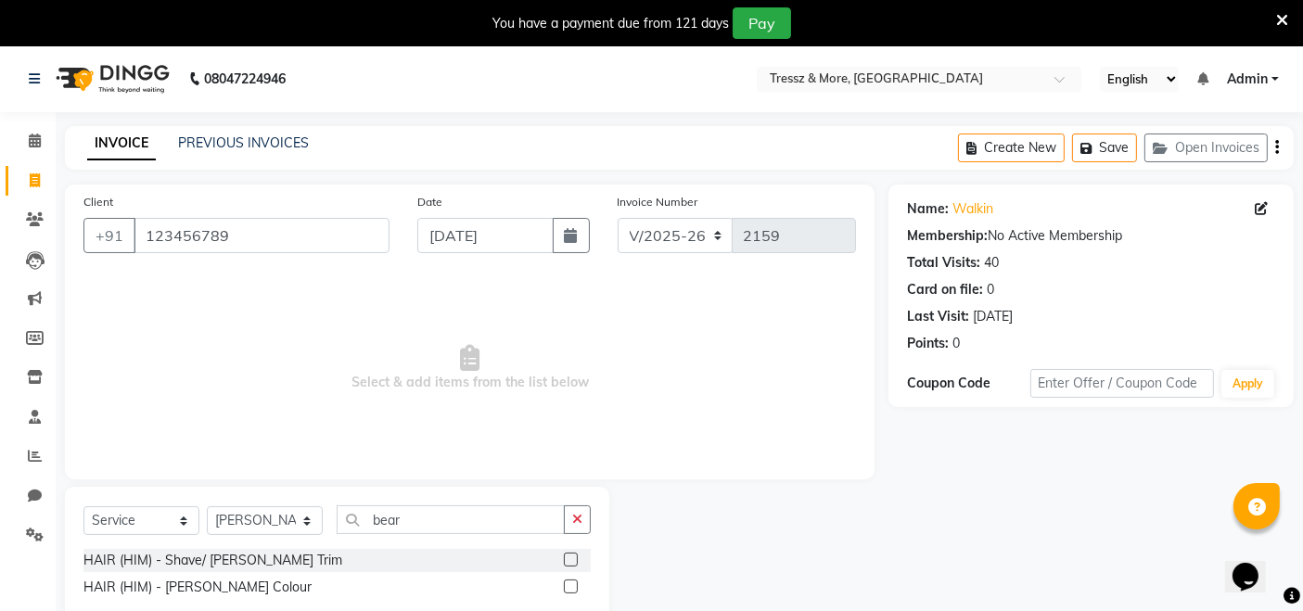
click at [567, 562] on label at bounding box center [571, 560] width 14 height 14
click at [567, 562] on input "checkbox" at bounding box center [570, 561] width 12 height 12
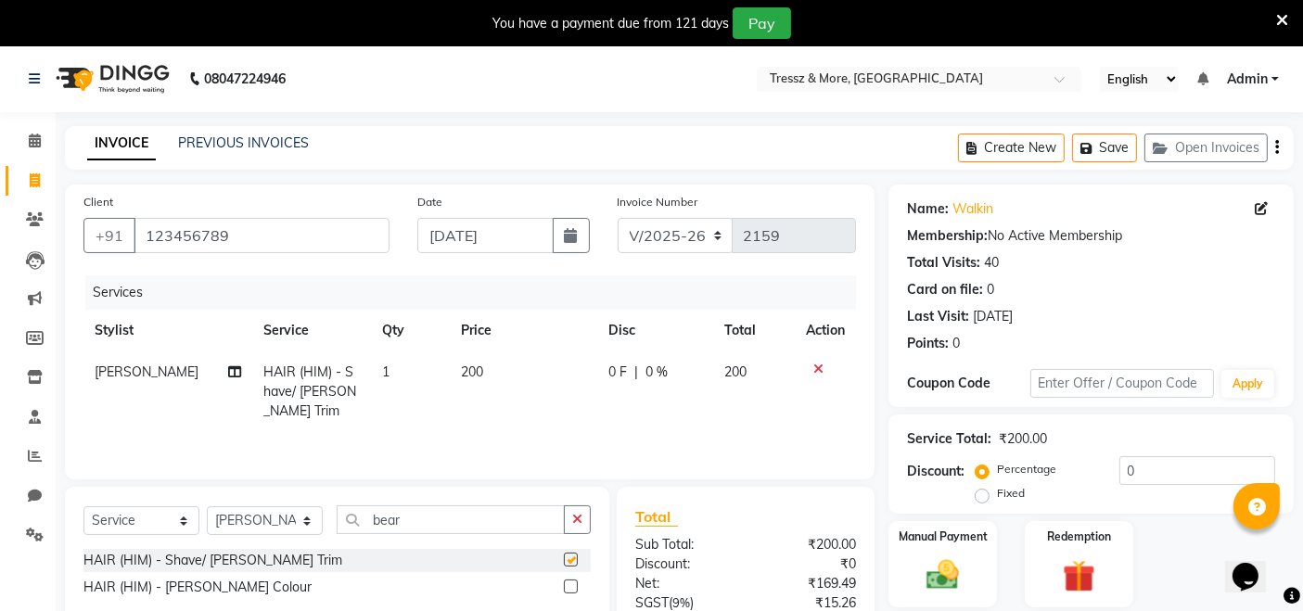
checkbox input "false"
click at [950, 559] on img at bounding box center [943, 575] width 56 height 39
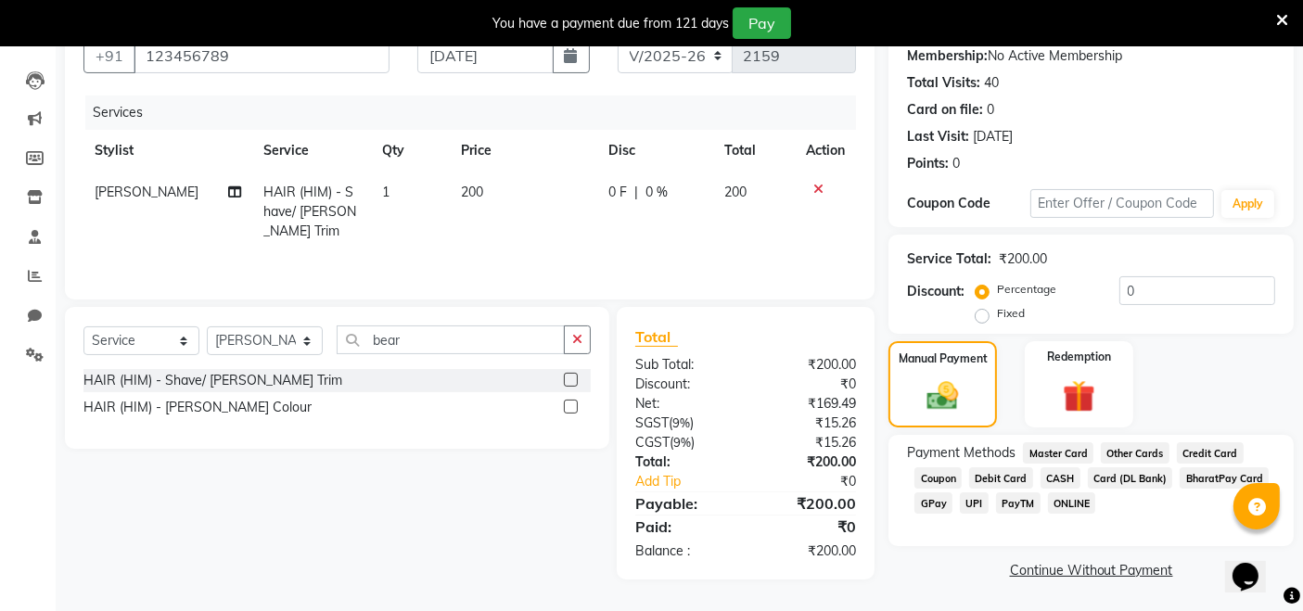
click at [1051, 475] on span "CASH" at bounding box center [1061, 477] width 40 height 21
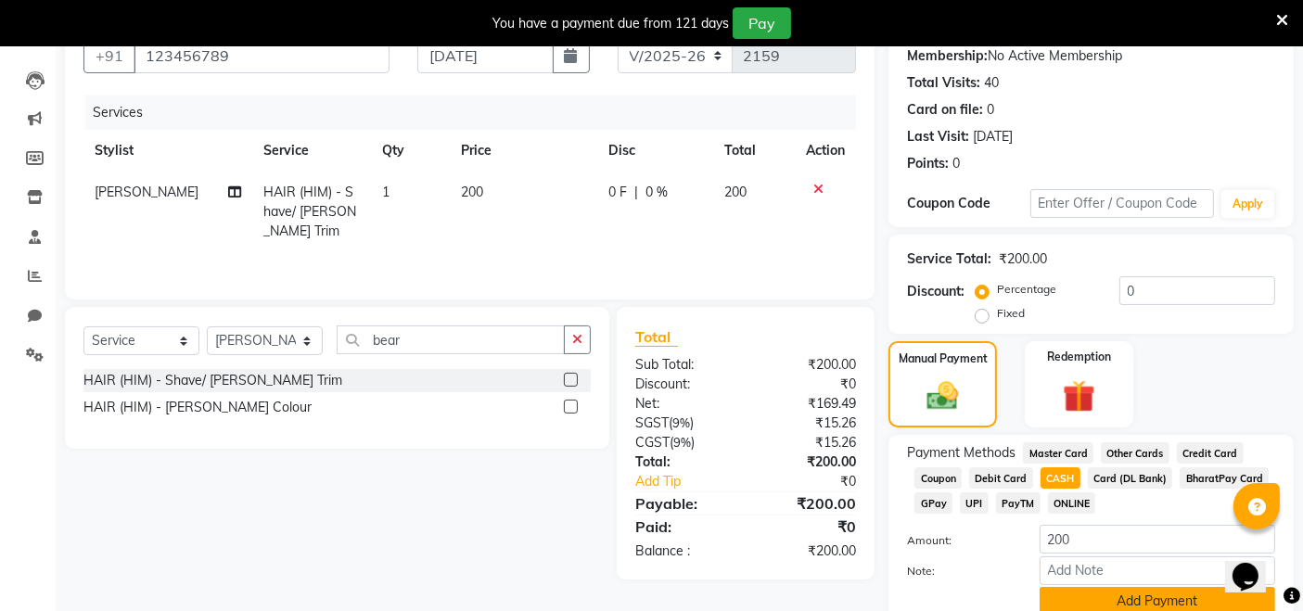
click at [1124, 591] on button "Add Payment" at bounding box center [1158, 601] width 236 height 29
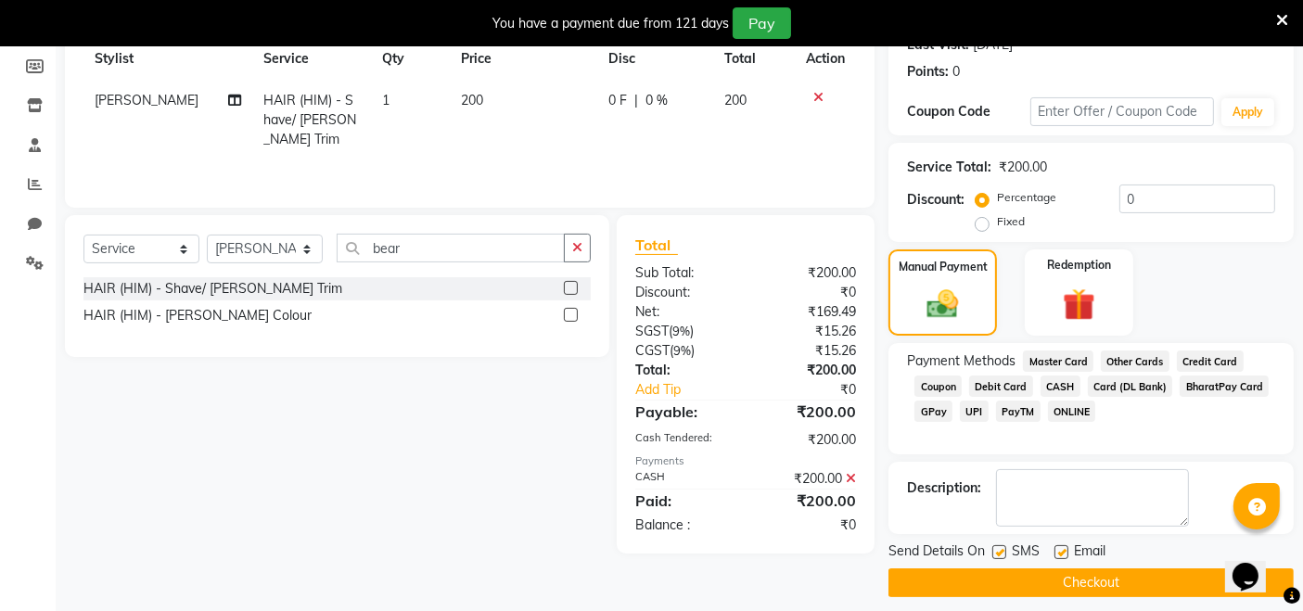
scroll to position [284, 0]
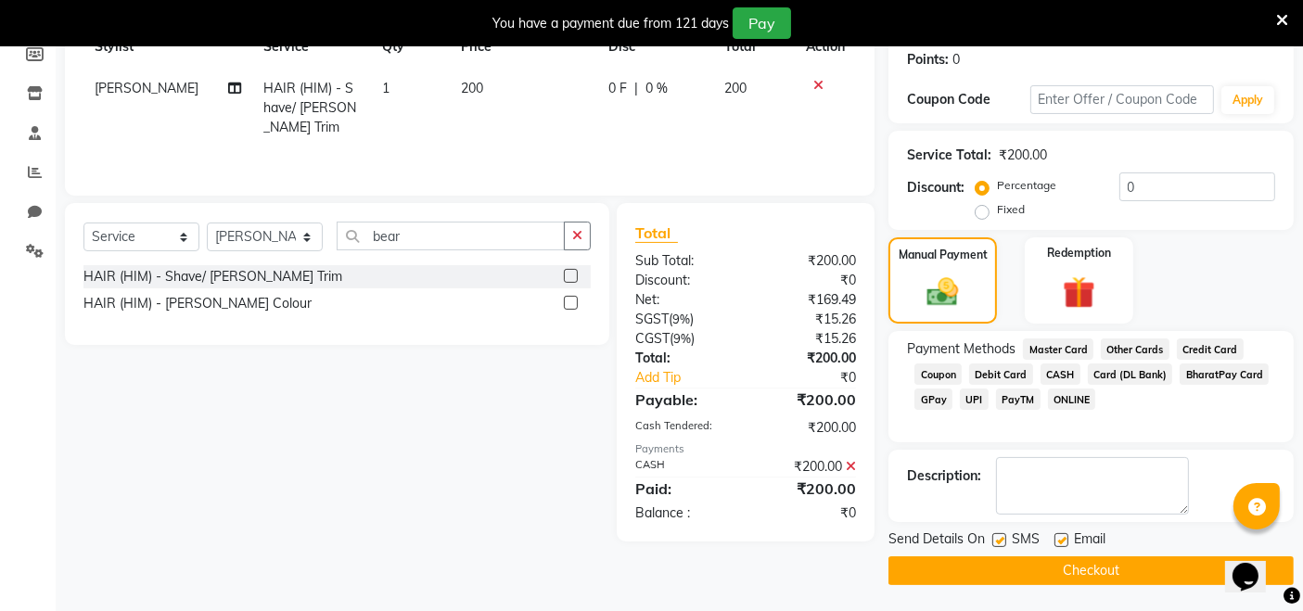
click at [1127, 560] on button "Checkout" at bounding box center [1091, 570] width 405 height 29
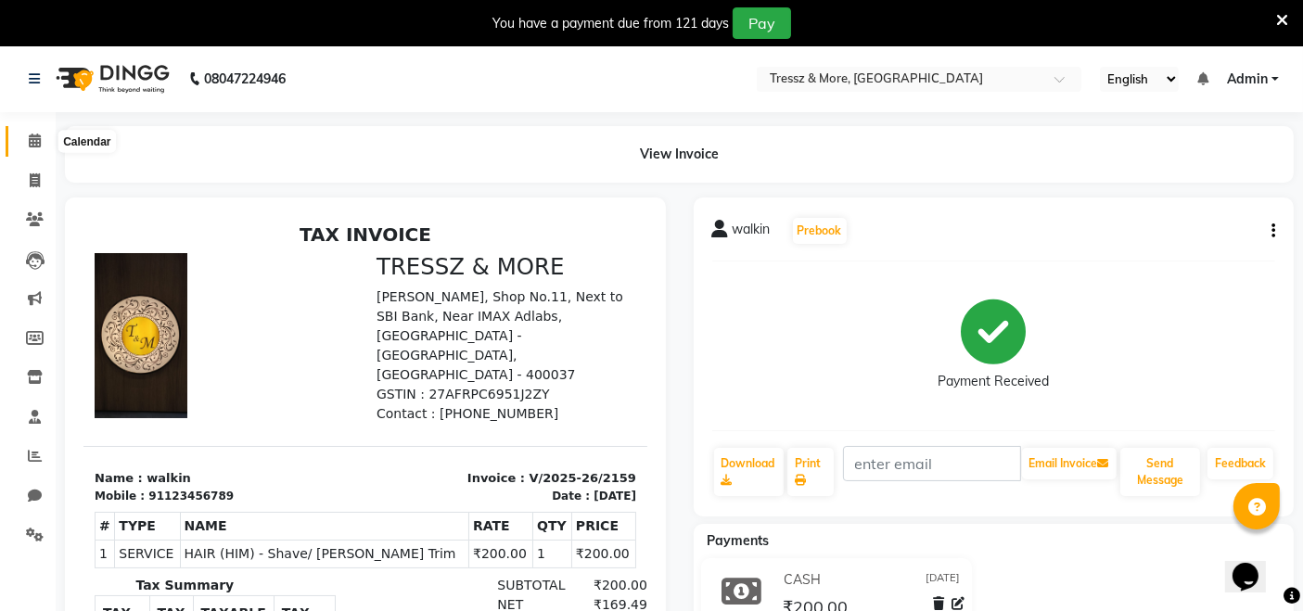
click at [34, 134] on icon at bounding box center [35, 141] width 12 height 14
